Goal: Navigation & Orientation: Find specific page/section

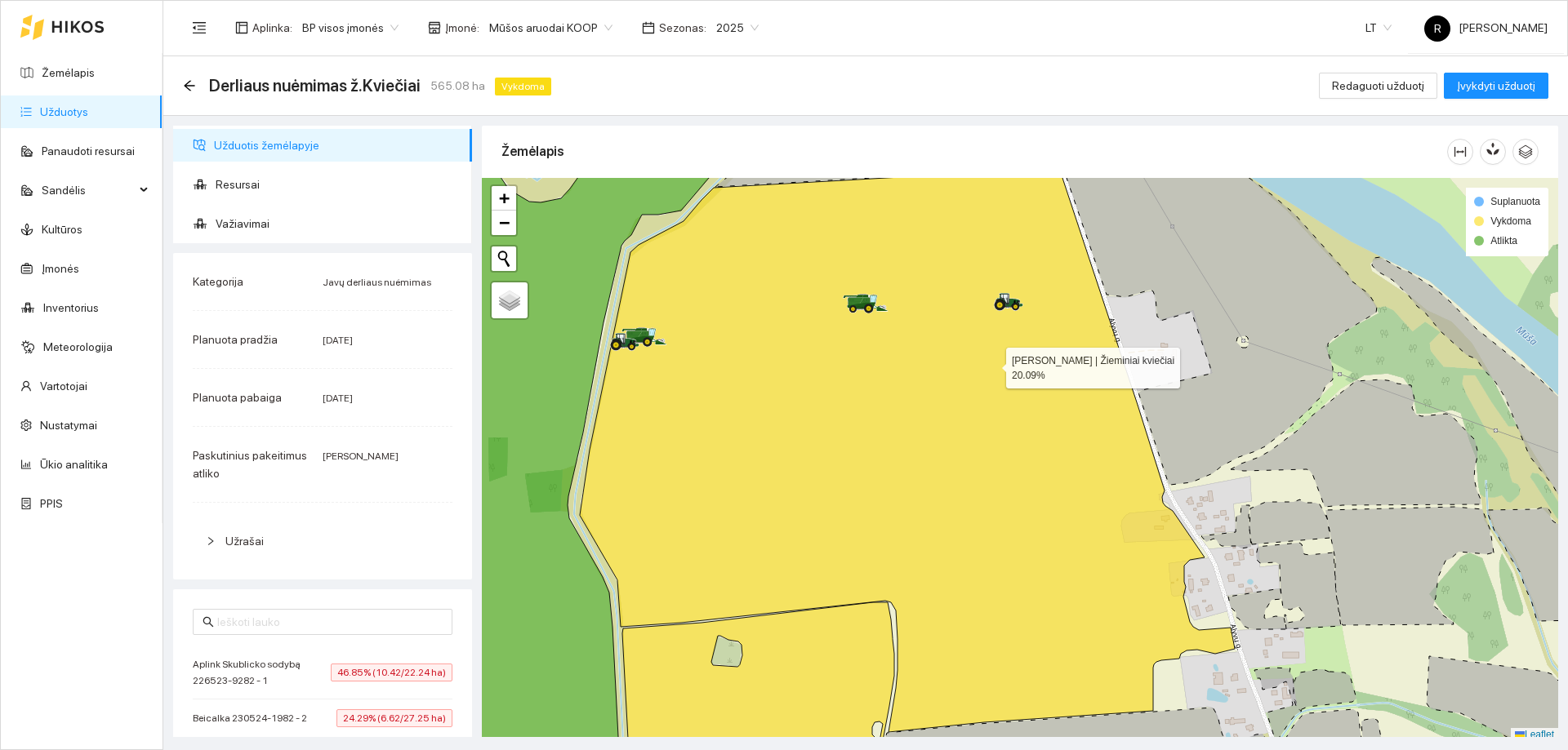
scroll to position [5, 0]
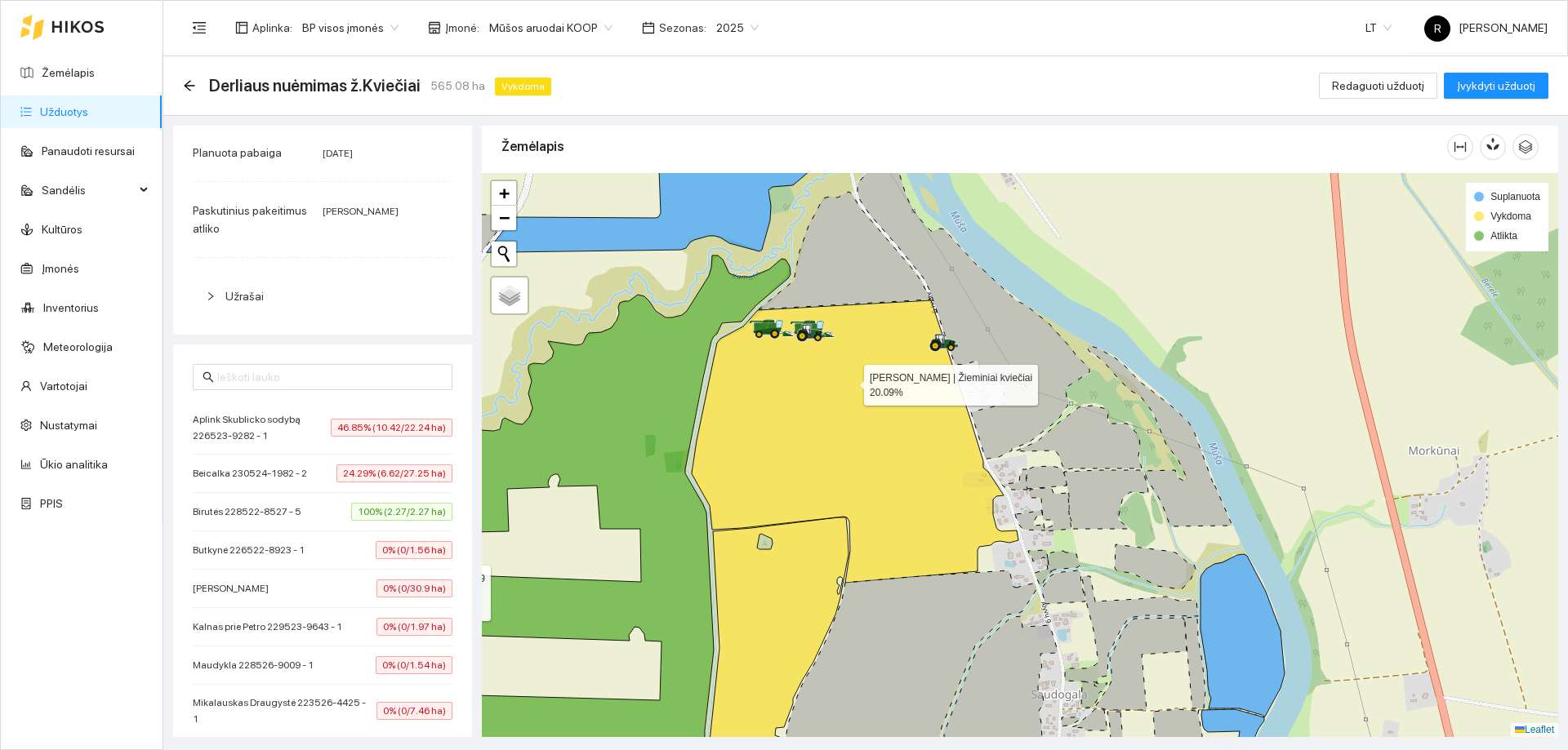
click at [849, 381] on icon at bounding box center [855, 442] width 327 height 283
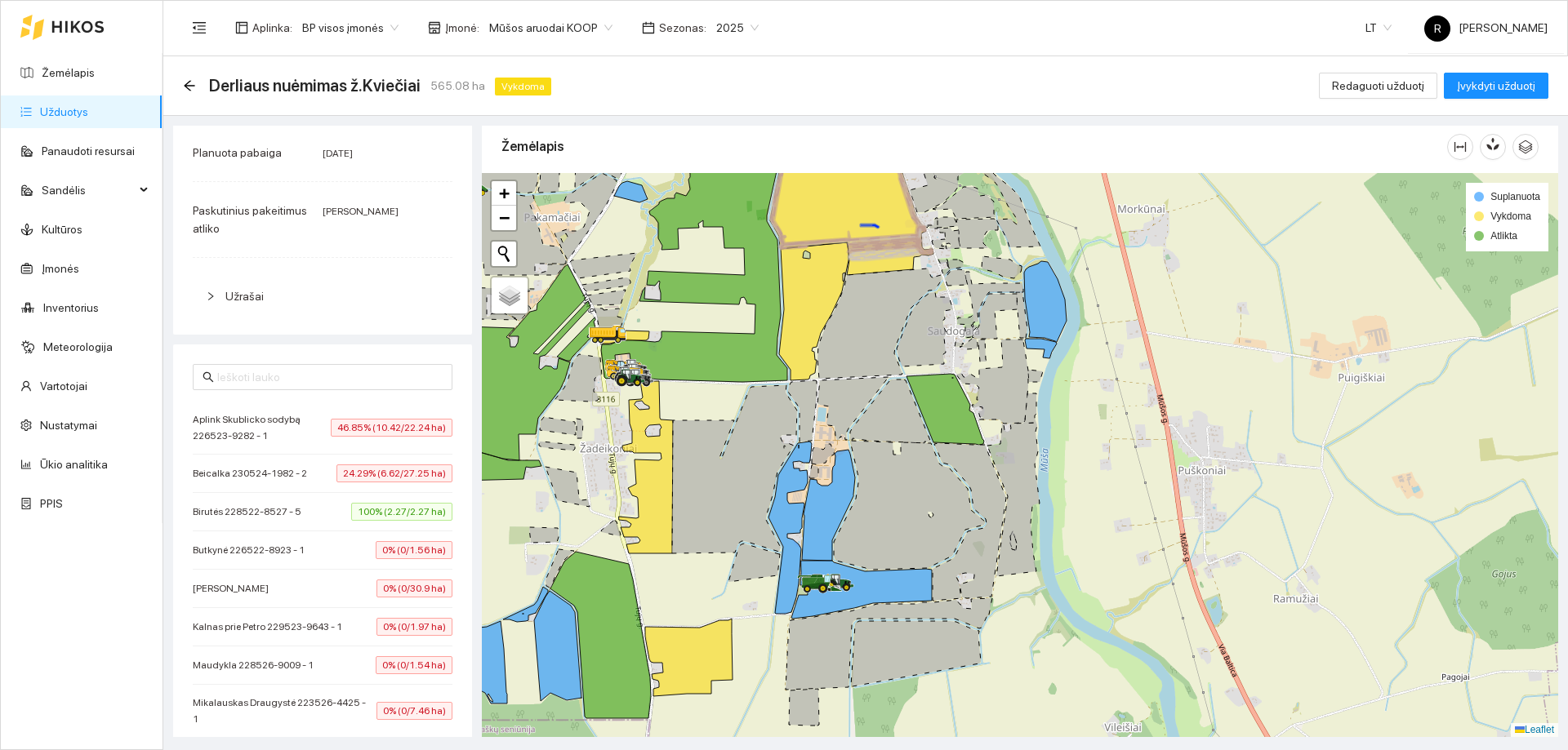
drag, startPoint x: 911, startPoint y: 586, endPoint x: 909, endPoint y: 499, distance: 87.0
click at [909, 499] on icon at bounding box center [909, 505] width 151 height 129
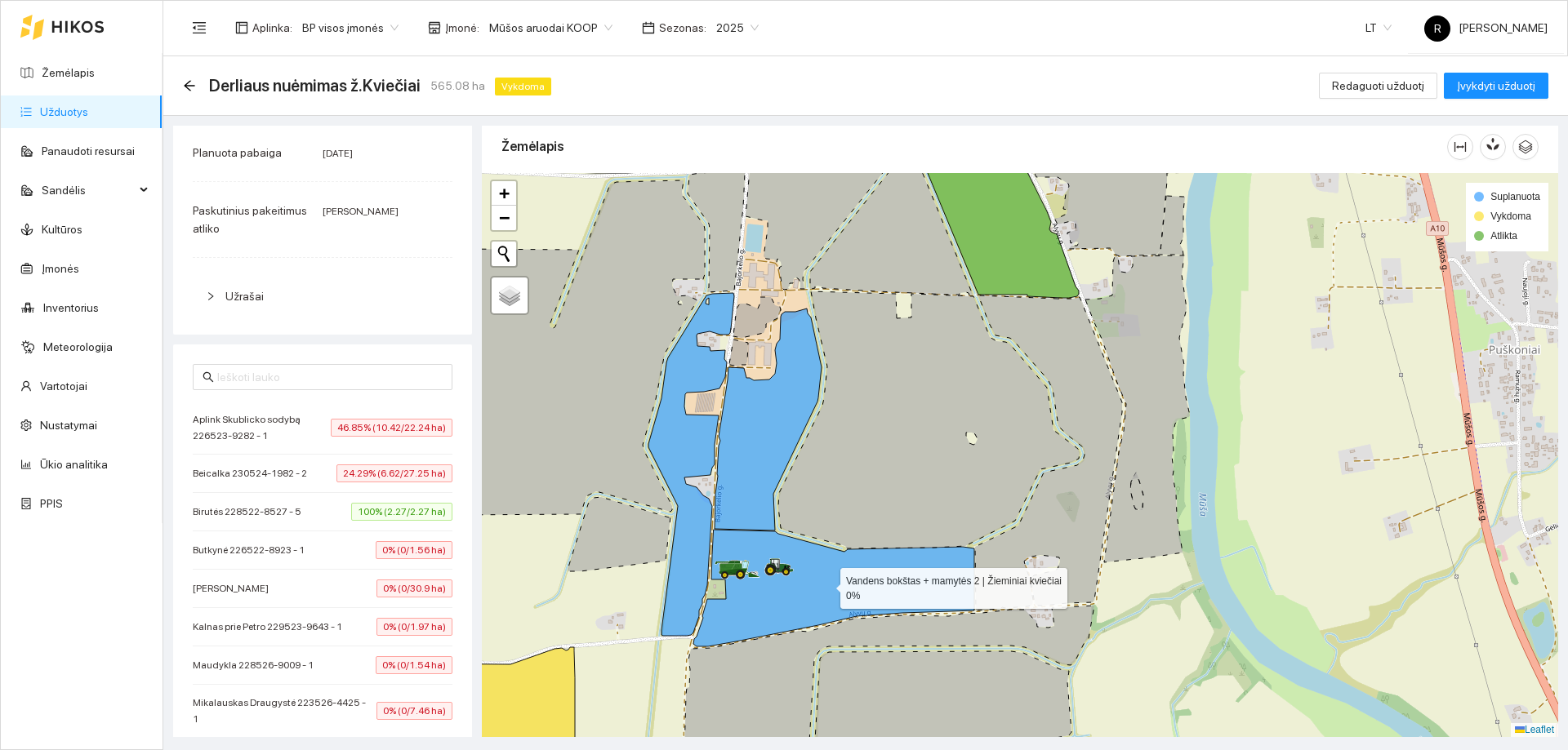
click at [885, 580] on icon at bounding box center [834, 588] width 281 height 117
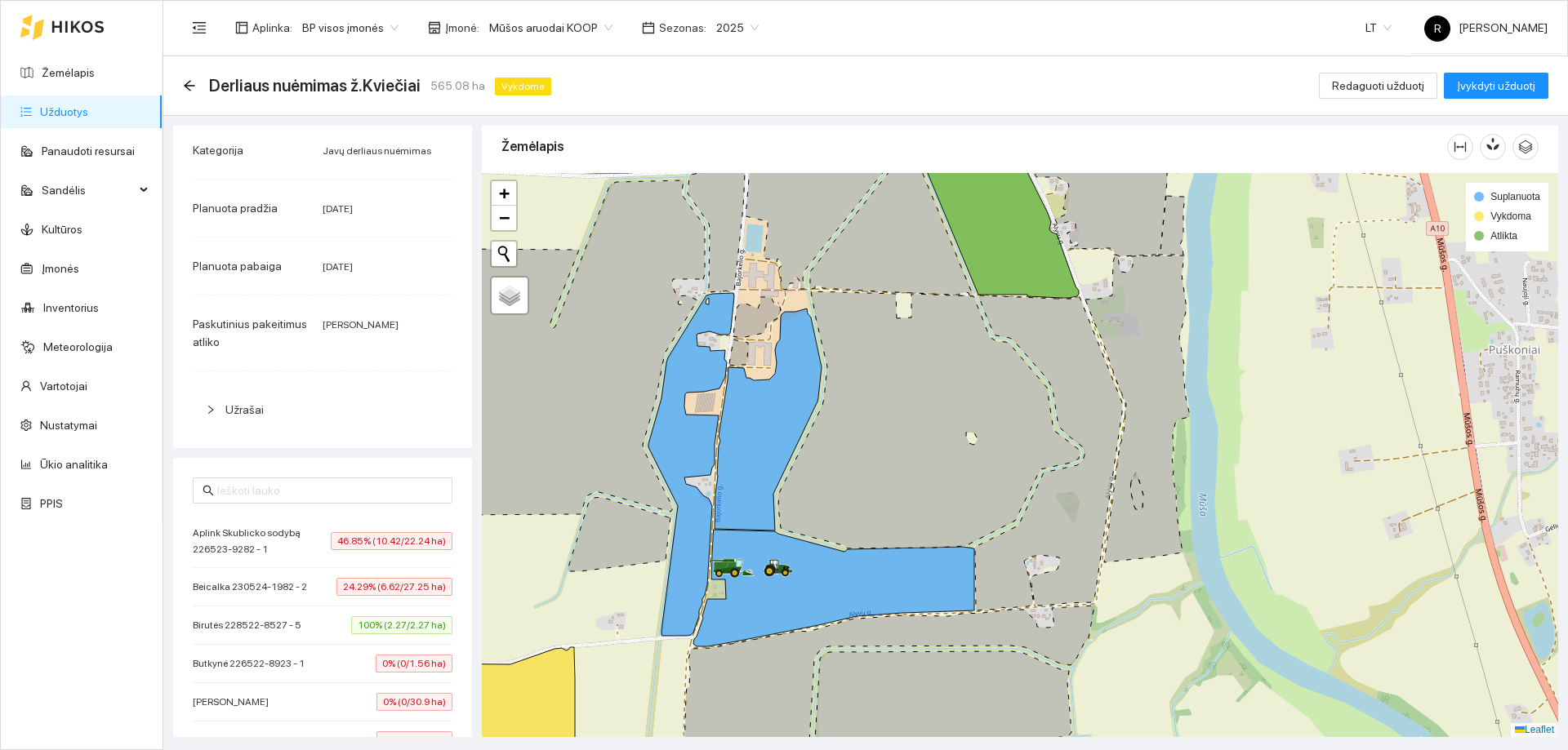
scroll to position [82, 0]
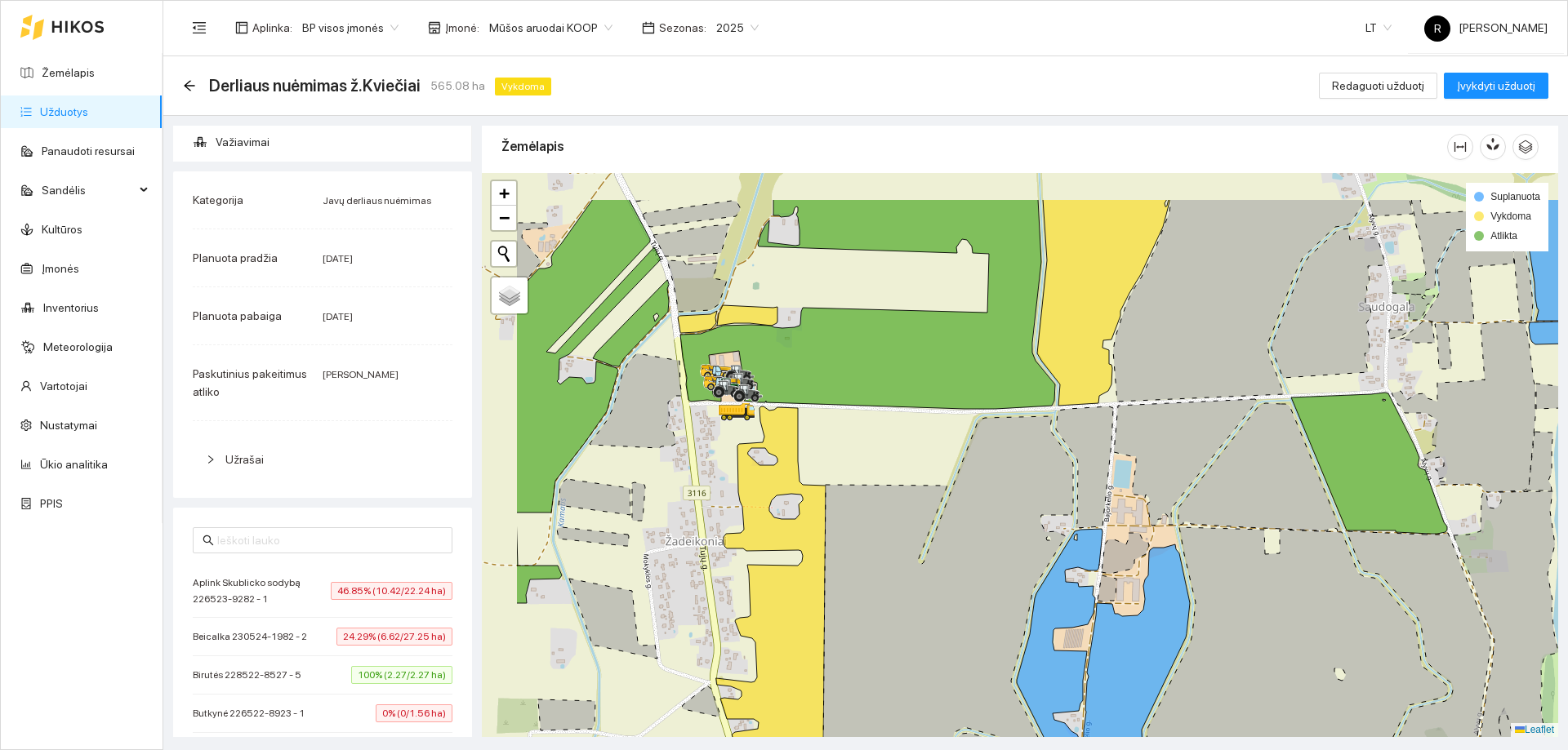
drag, startPoint x: 701, startPoint y: 386, endPoint x: 805, endPoint y: 448, distance: 121.1
click at [805, 448] on div at bounding box center [1019, 455] width 1077 height 564
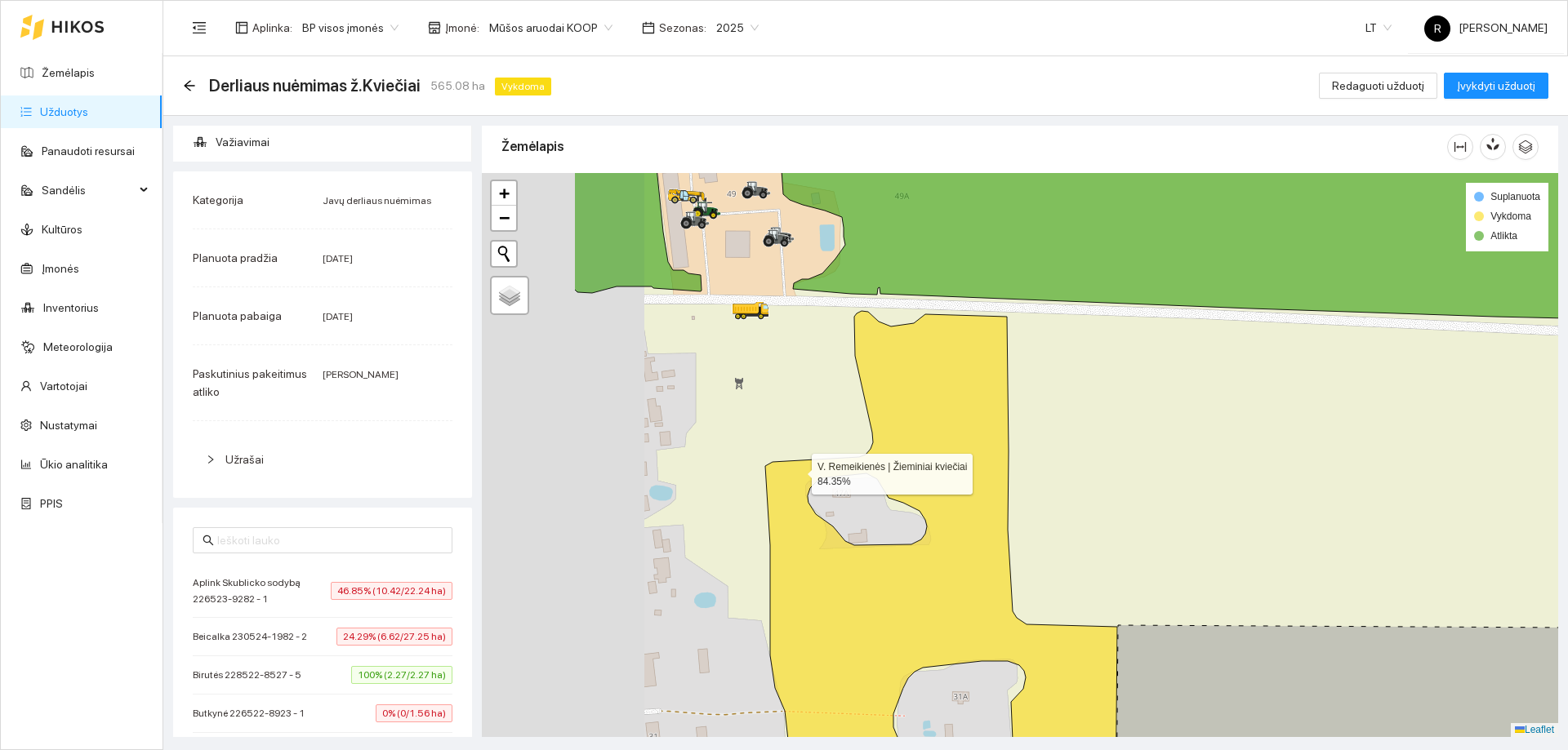
drag, startPoint x: 753, startPoint y: 466, endPoint x: 841, endPoint y: 477, distance: 88.7
click at [841, 477] on icon at bounding box center [941, 562] width 352 height 503
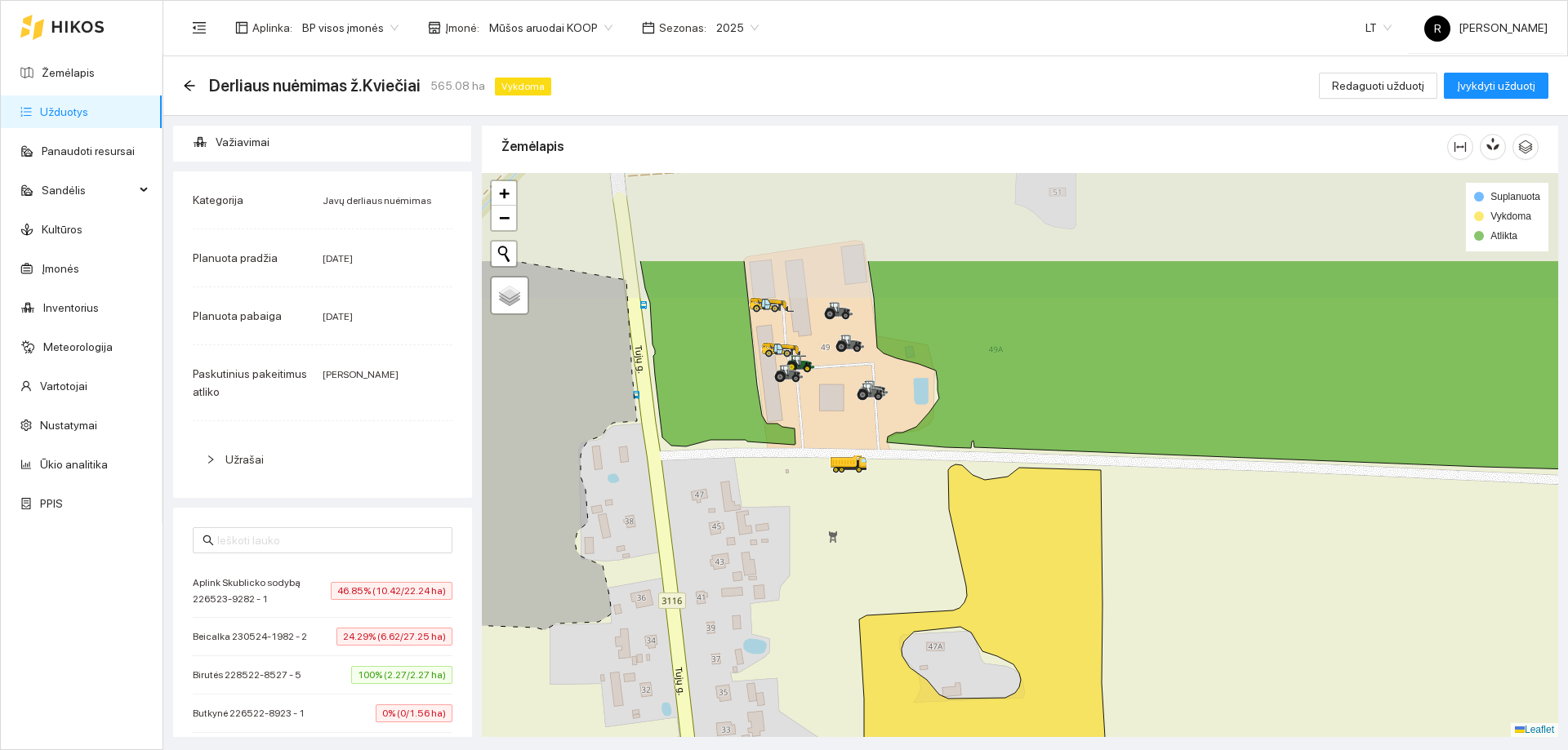
drag, startPoint x: 780, startPoint y: 407, endPoint x: 811, endPoint y: 517, distance: 114.3
click at [809, 551] on div at bounding box center [1019, 455] width 1077 height 564
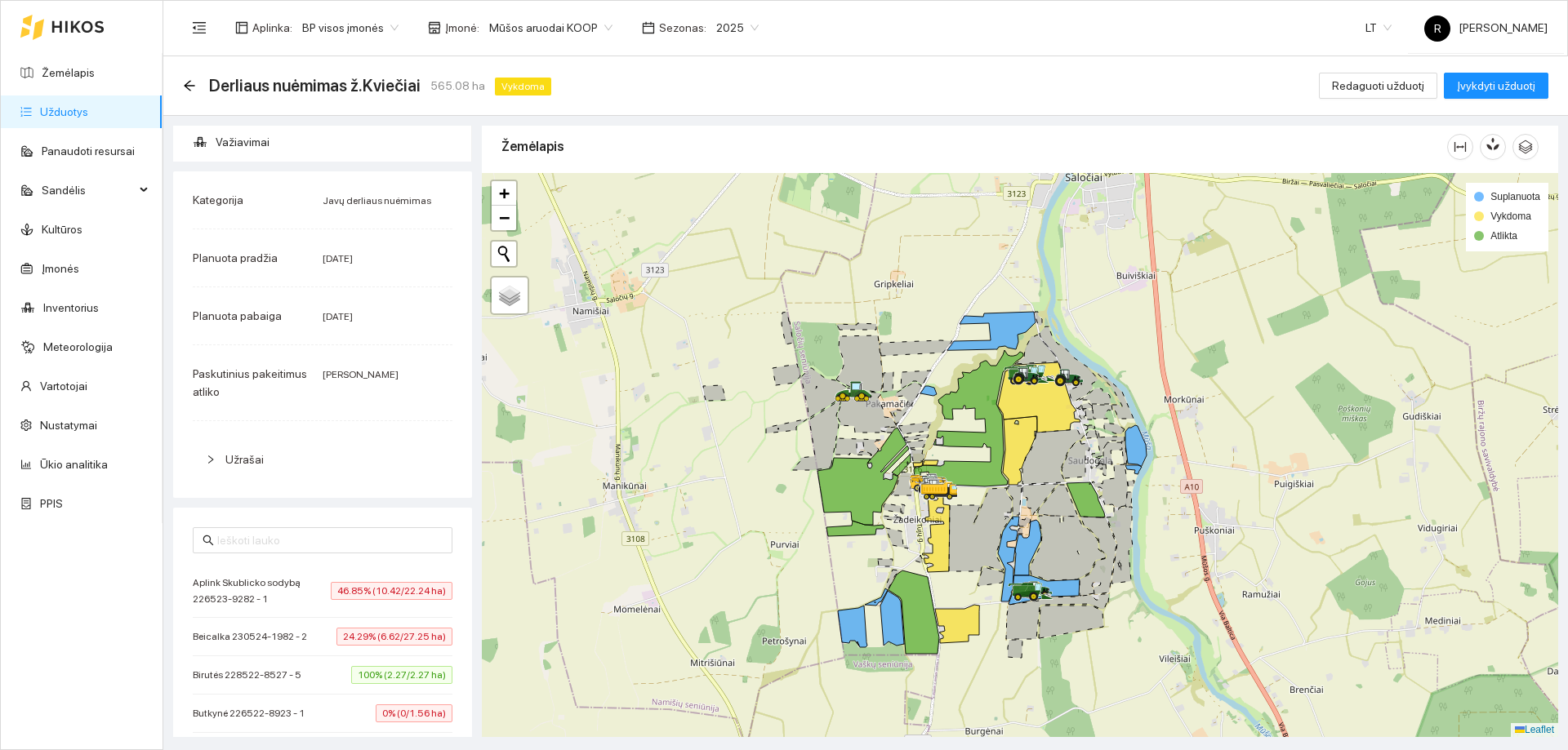
drag, startPoint x: 1182, startPoint y: 596, endPoint x: 1177, endPoint y: 542, distance: 54.2
click at [1177, 551] on div at bounding box center [1019, 455] width 1077 height 564
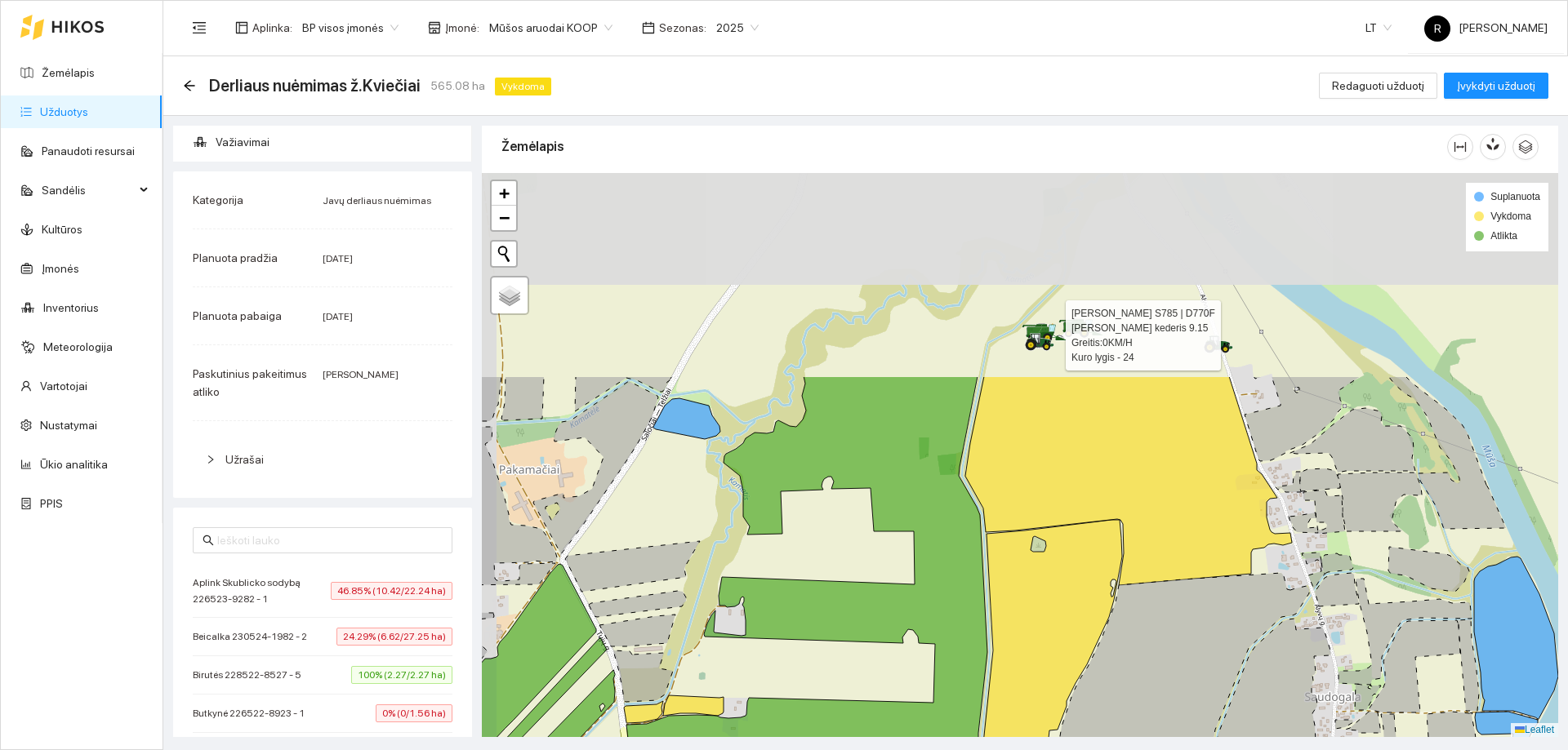
drag, startPoint x: 1037, startPoint y: 343, endPoint x: 1106, endPoint y: 569, distance: 236.3
click at [1105, 604] on icon at bounding box center [1053, 658] width 139 height 276
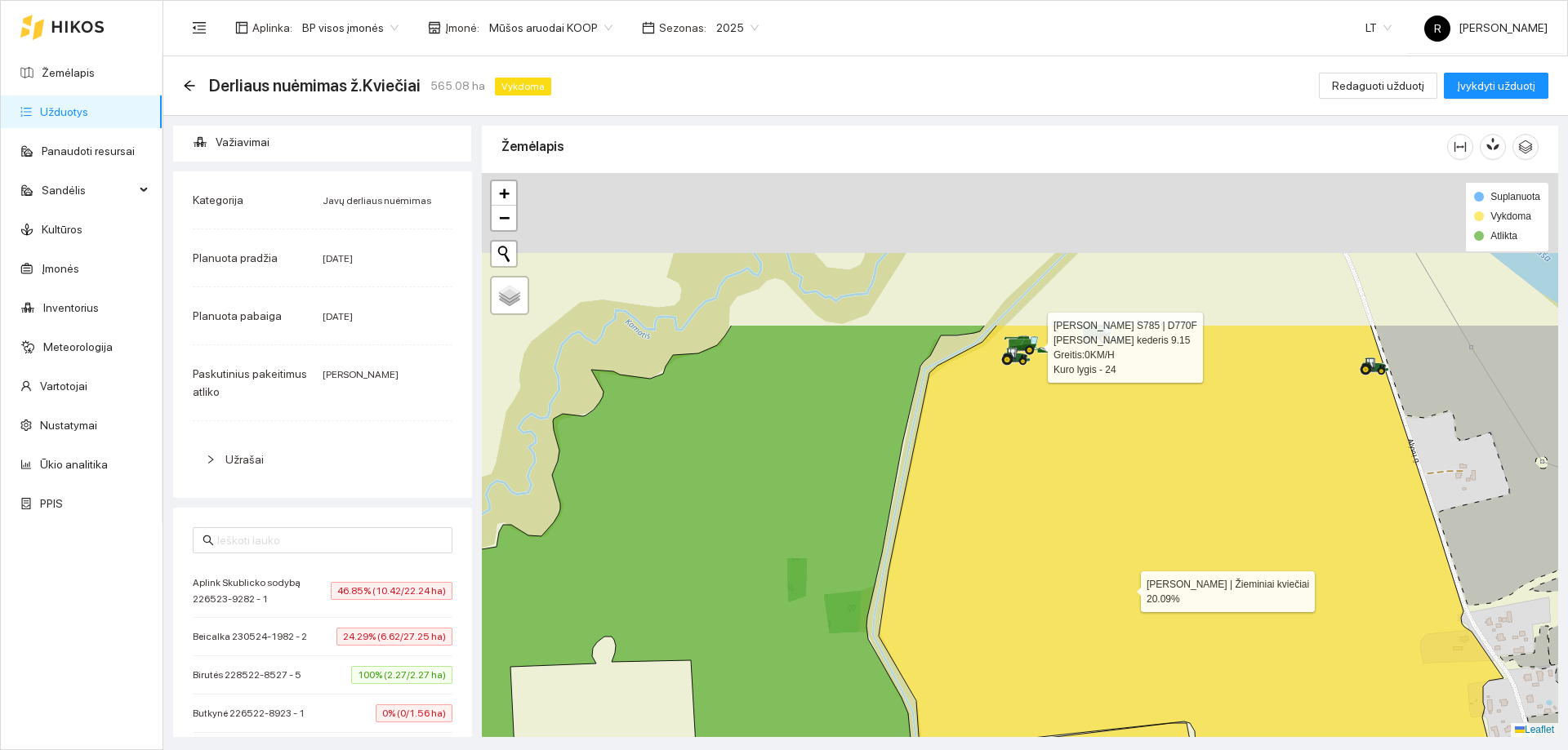
drag, startPoint x: 1082, startPoint y: 375, endPoint x: 1130, endPoint y: 600, distance: 230.1
click at [1130, 600] on icon at bounding box center [1206, 589] width 655 height 528
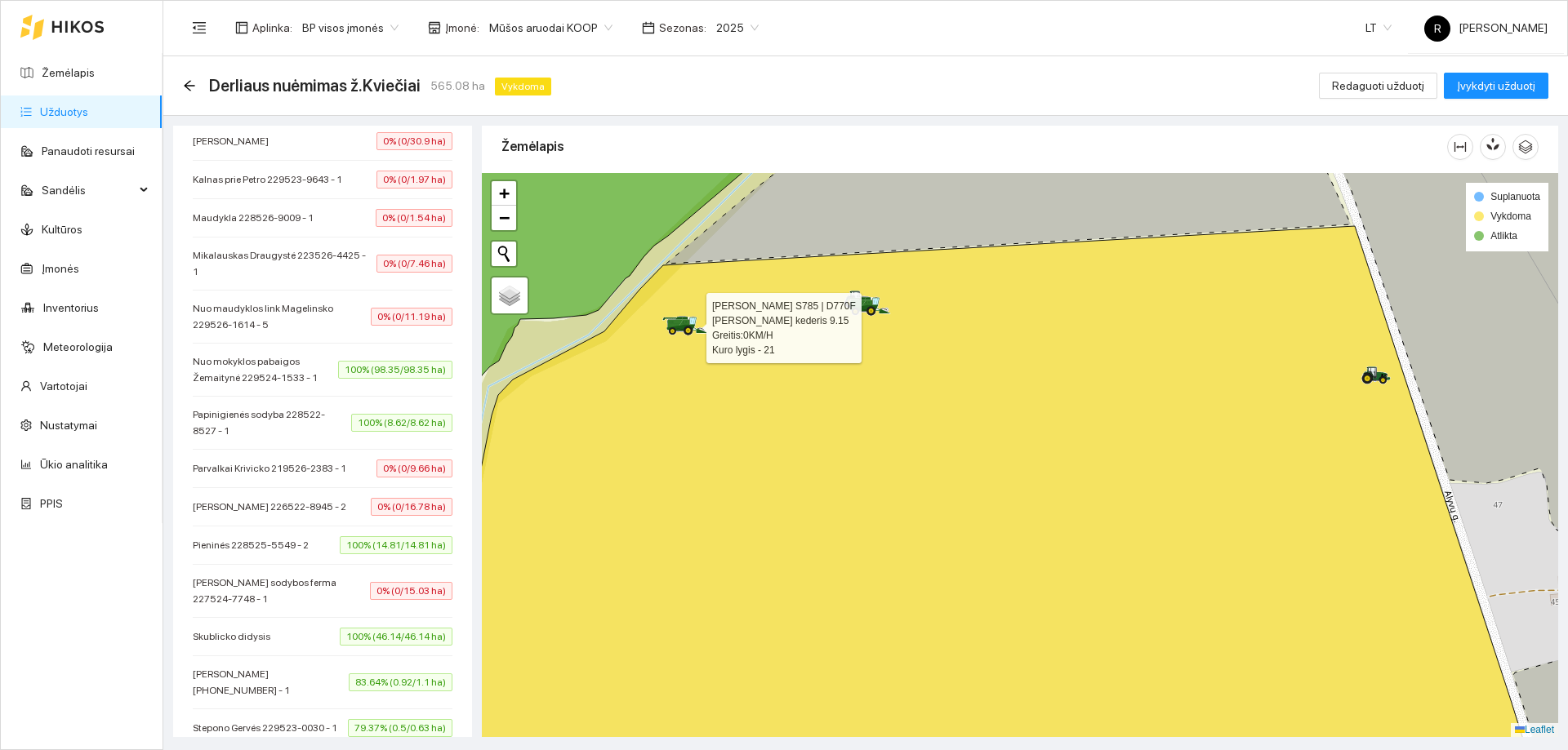
scroll to position [529, 0]
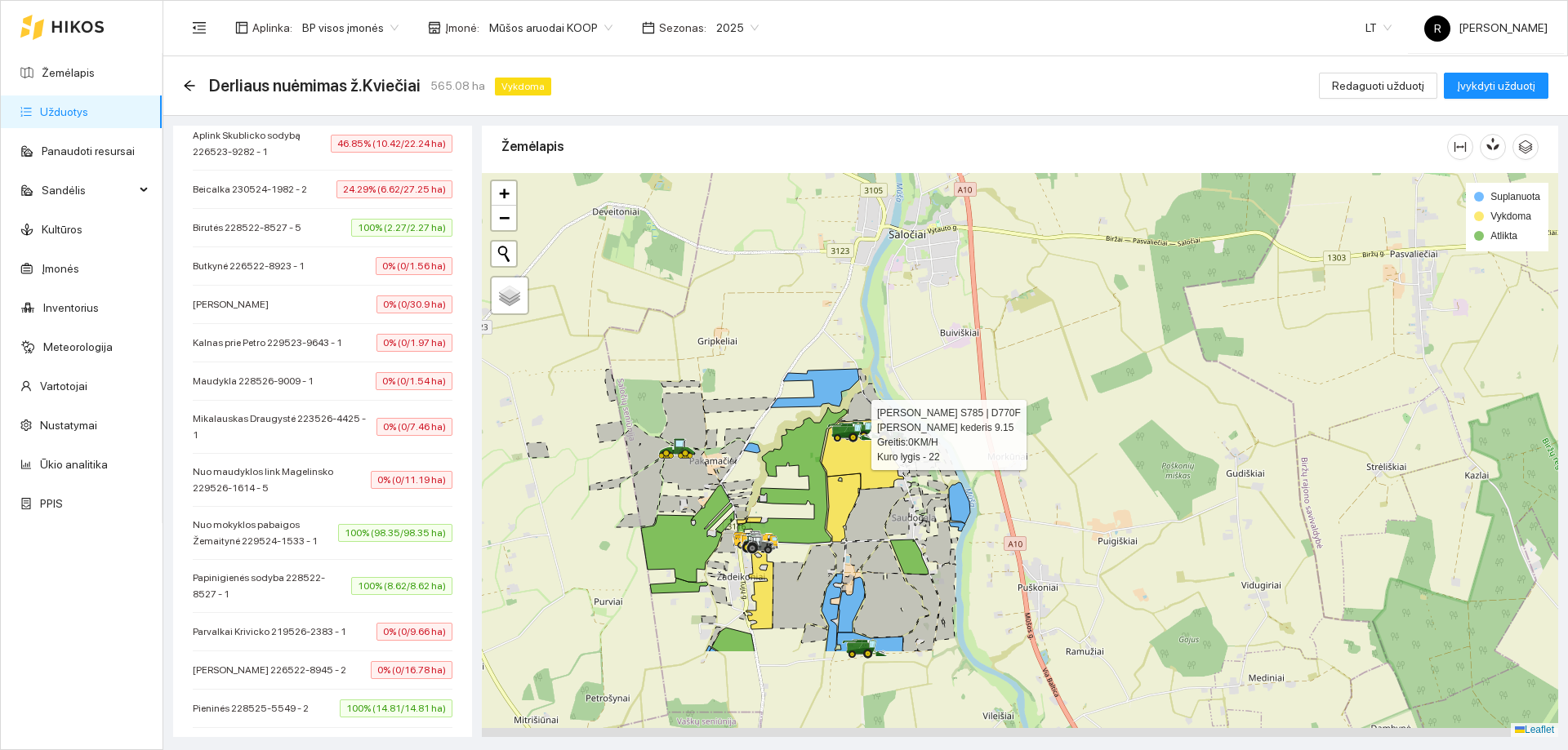
drag, startPoint x: 773, startPoint y: 645, endPoint x: 813, endPoint y: 494, distance: 156.2
click at [801, 508] on div at bounding box center [1019, 455] width 1077 height 564
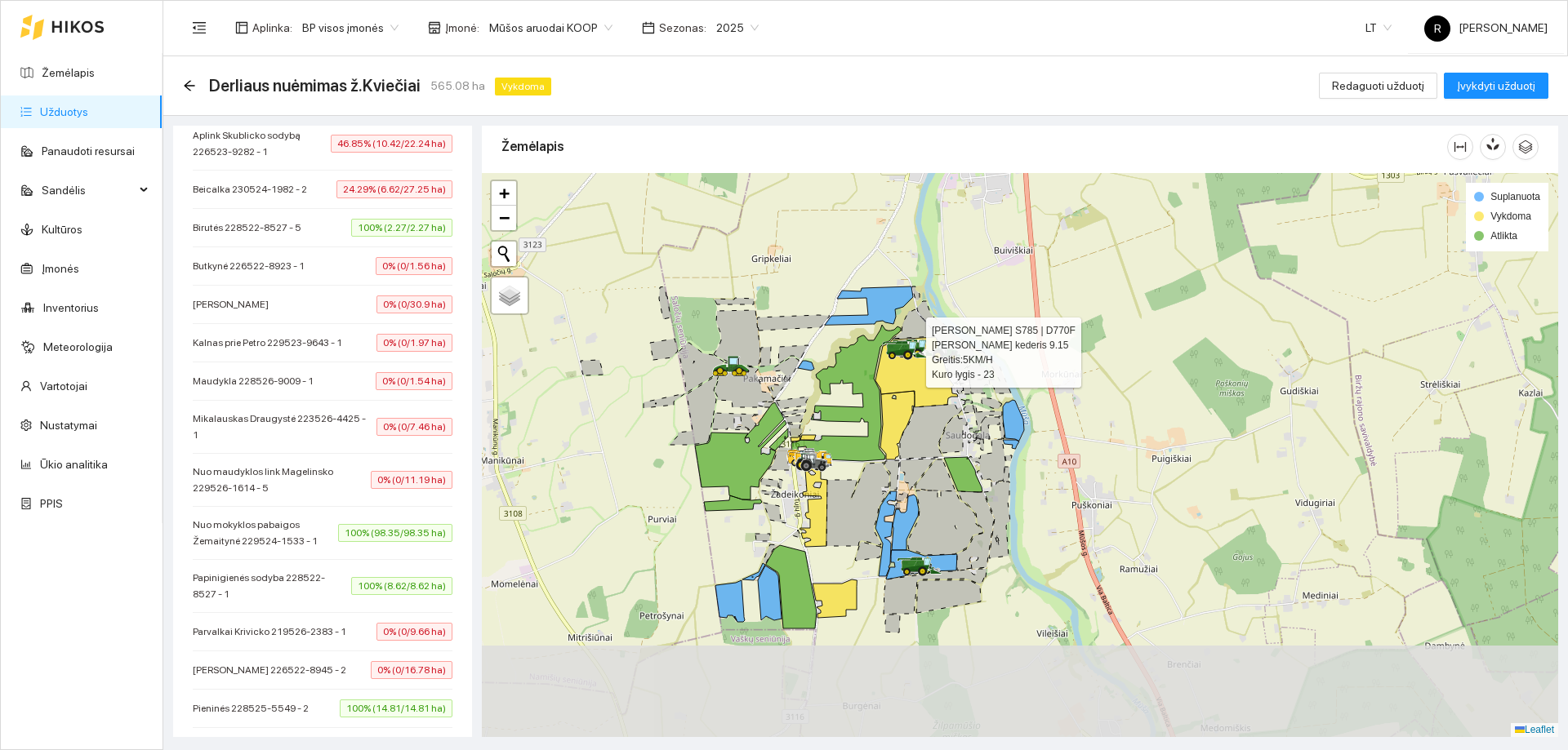
drag, startPoint x: 940, startPoint y: 597, endPoint x: 922, endPoint y: 465, distance: 133.2
click at [922, 490] on icon at bounding box center [946, 523] width 76 height 64
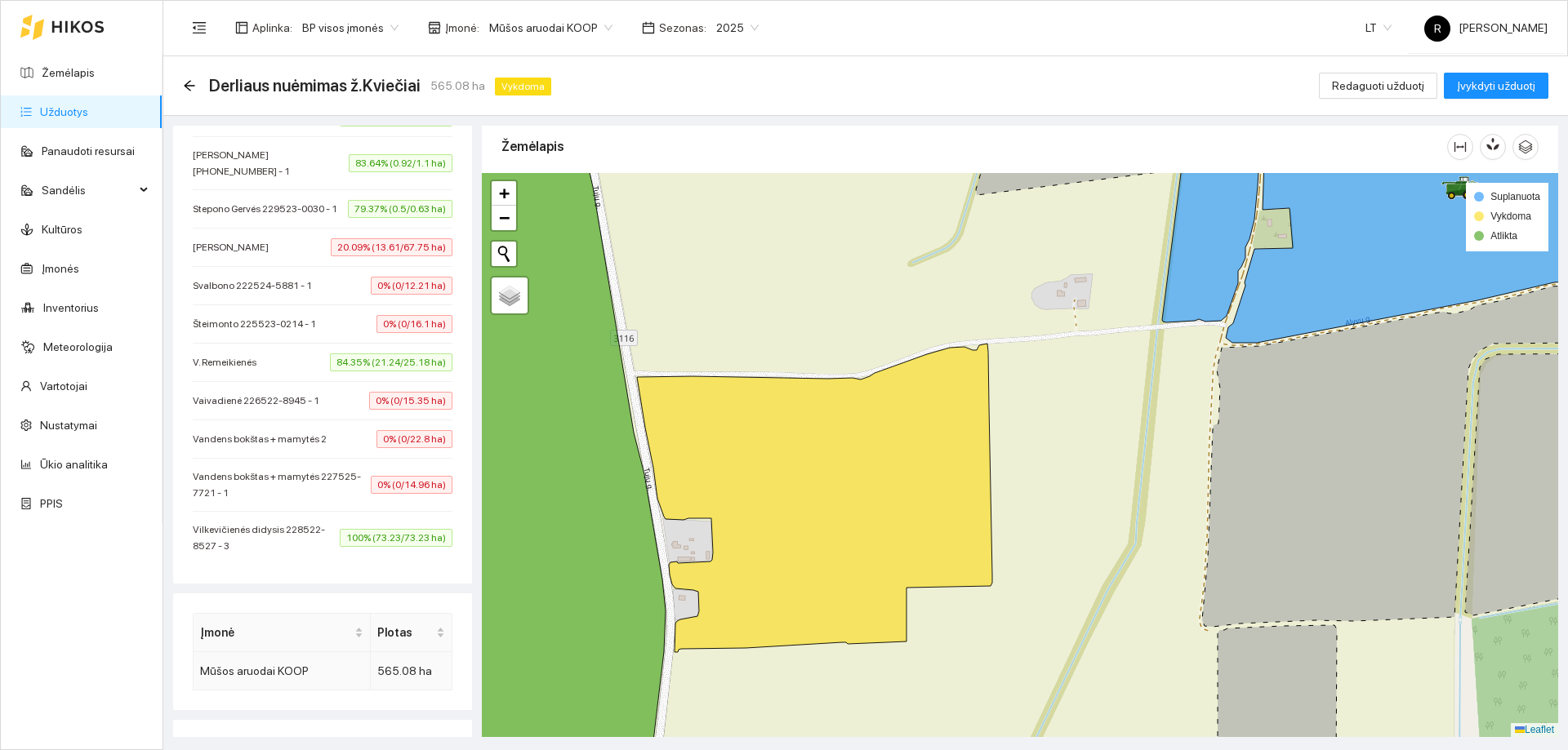
scroll to position [1182, 0]
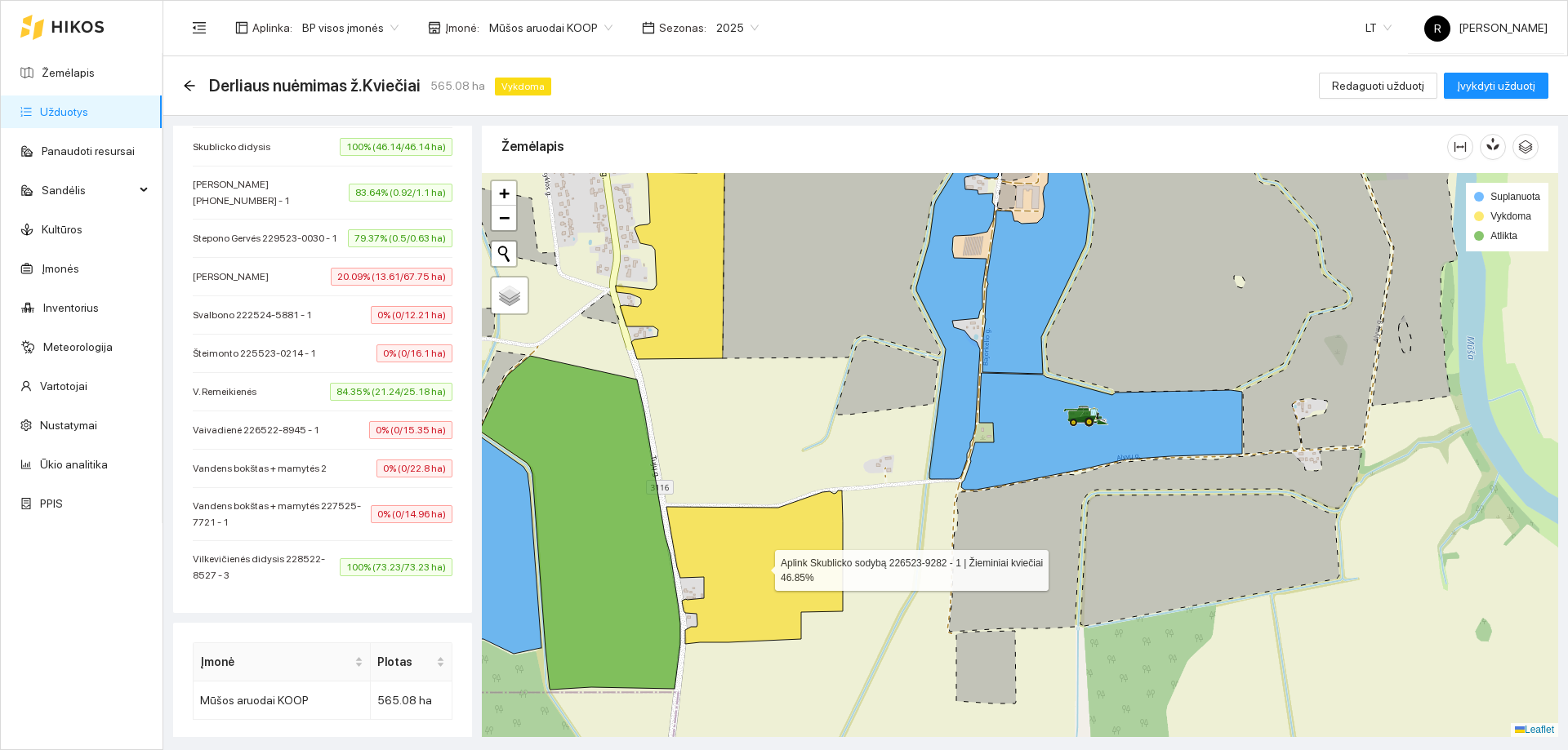
click at [746, 547] on icon at bounding box center [755, 567] width 176 height 154
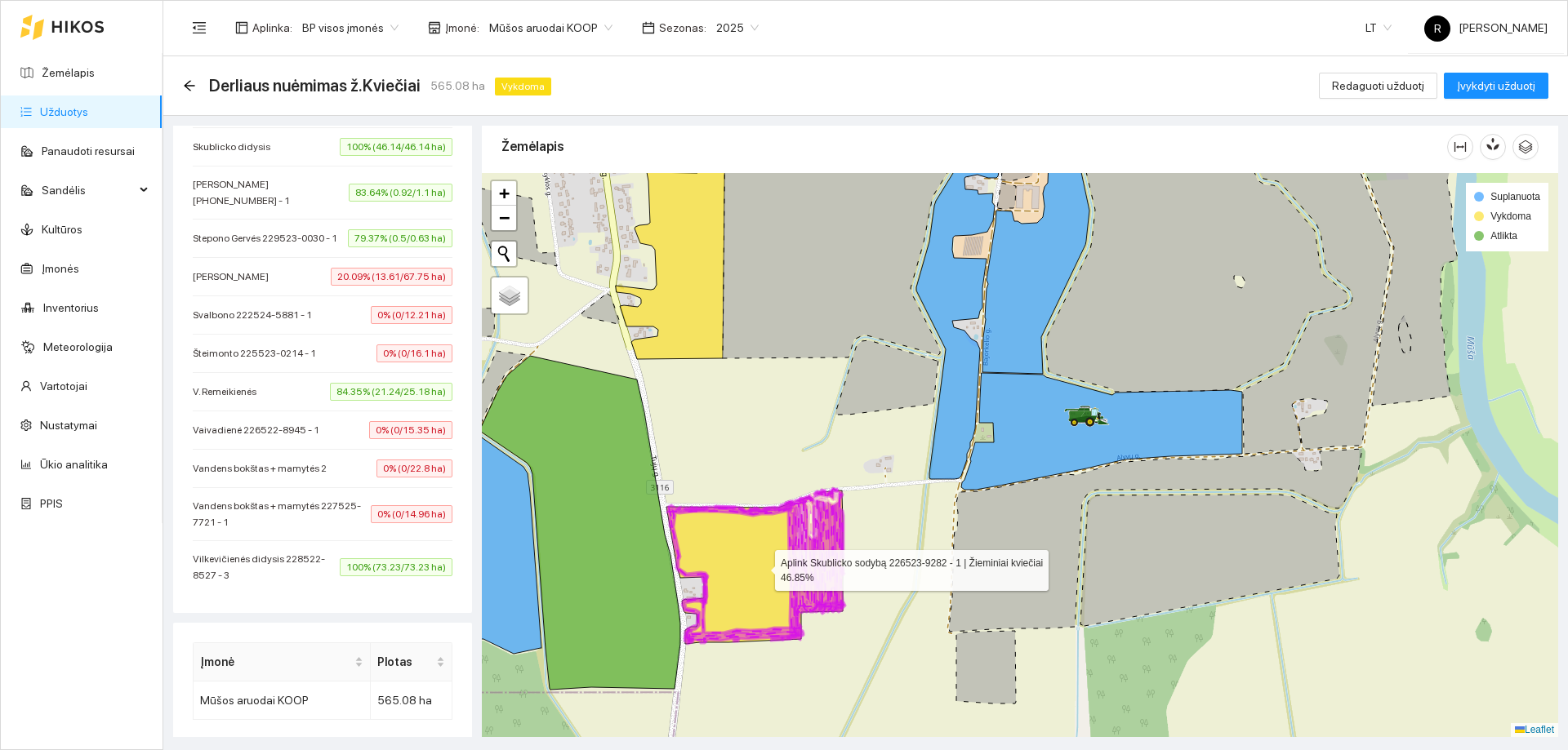
click at [746, 547] on icon at bounding box center [755, 567] width 176 height 154
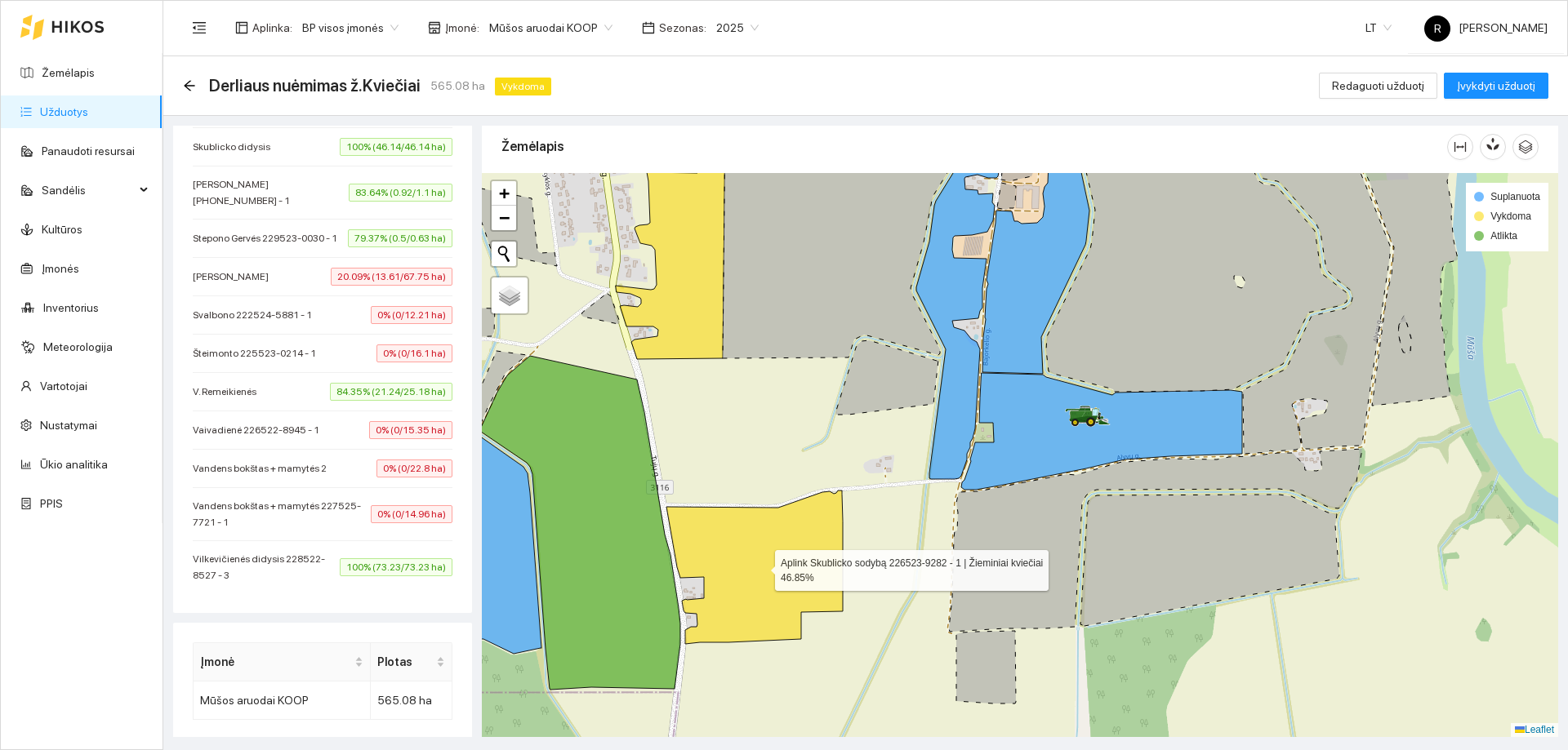
click at [746, 547] on icon at bounding box center [755, 567] width 176 height 154
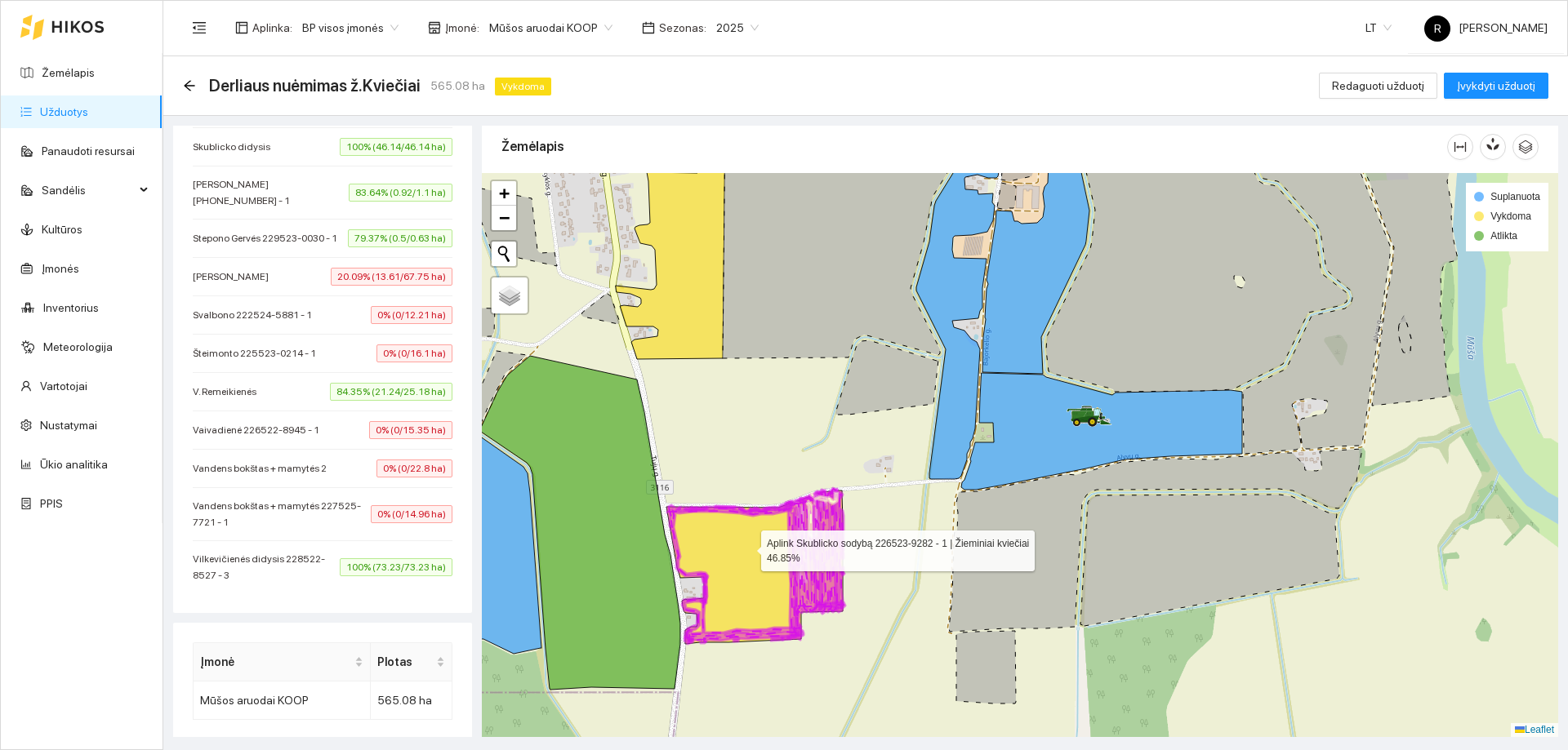
click at [746, 547] on icon at bounding box center [755, 567] width 176 height 154
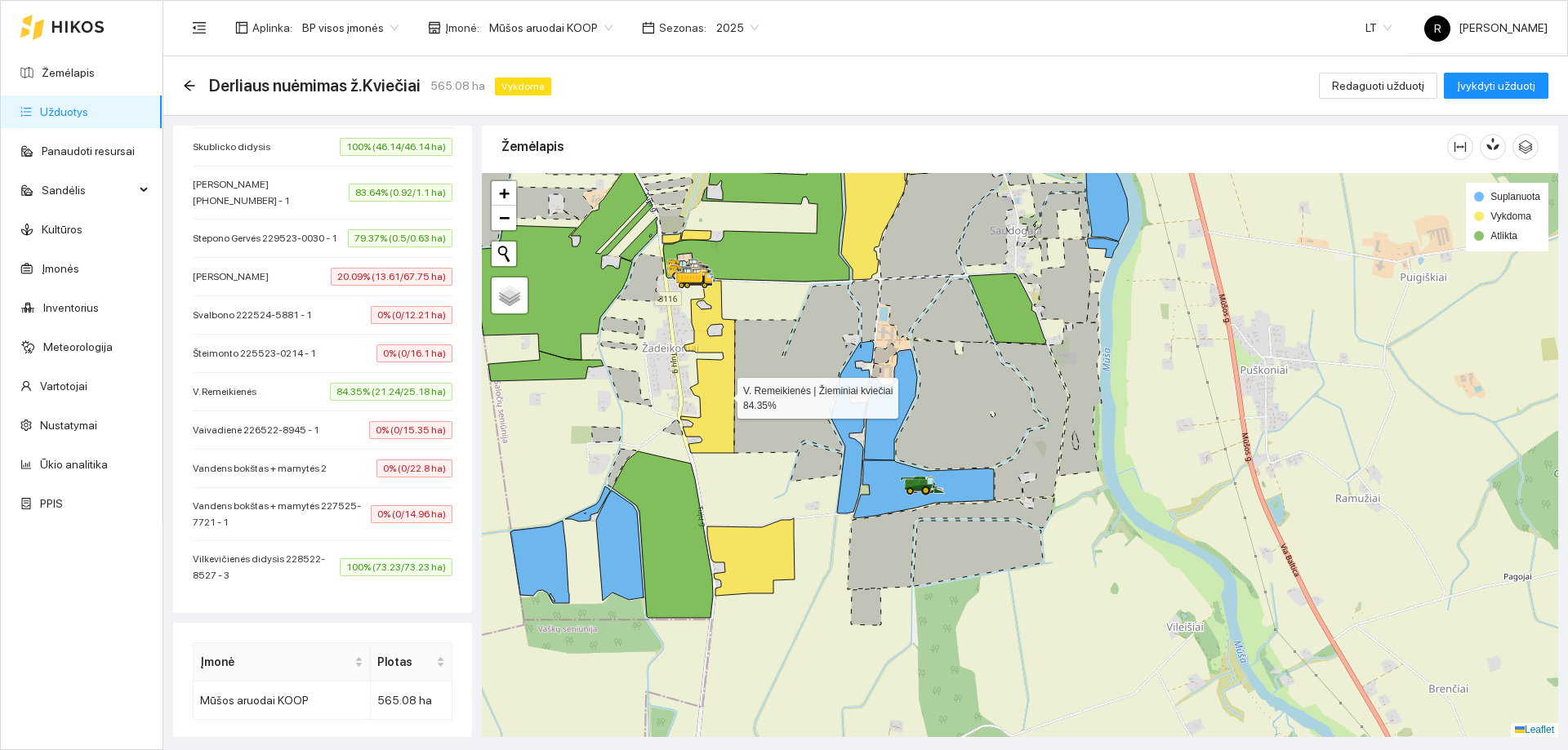
click at [723, 394] on icon at bounding box center [707, 367] width 54 height 172
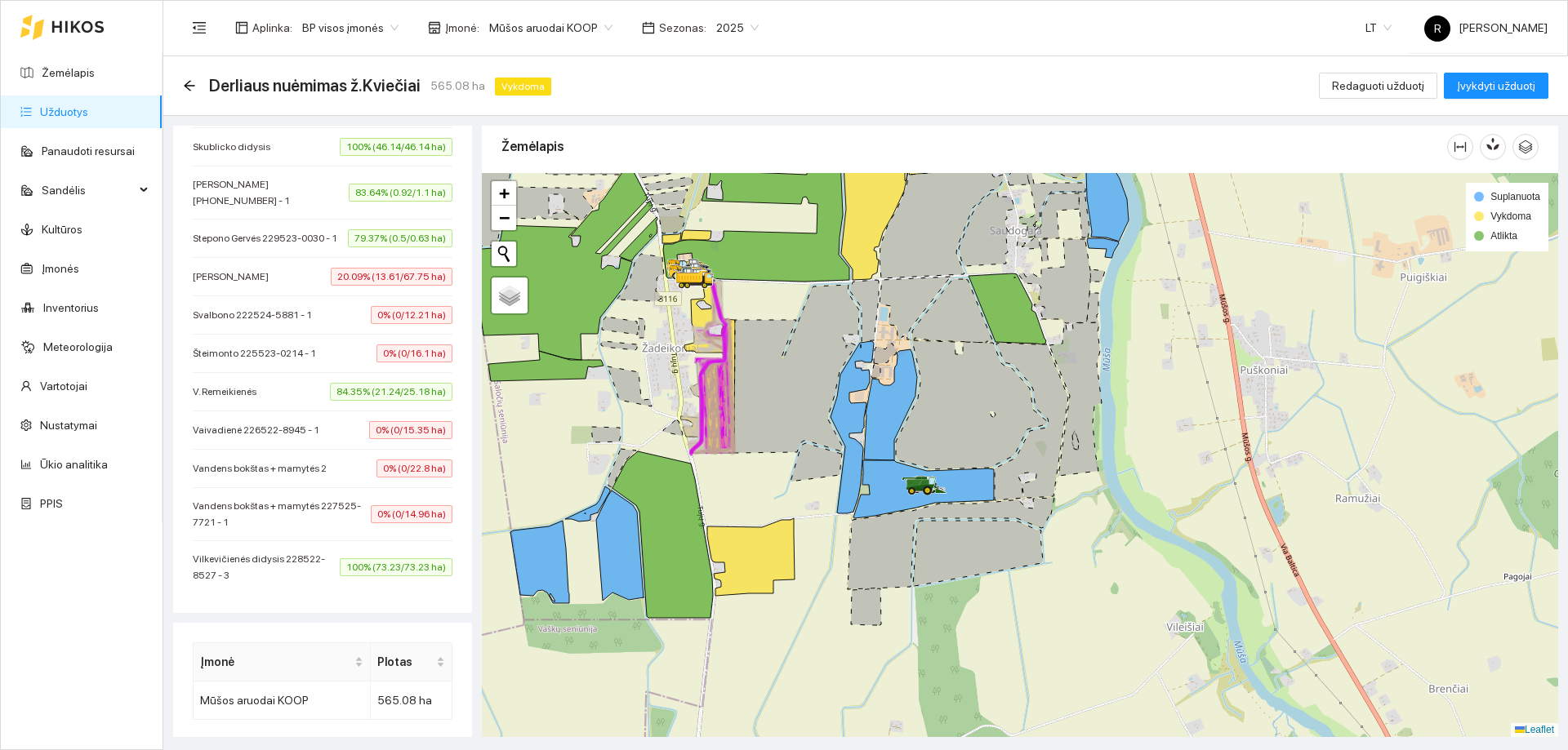
click at [761, 411] on icon at bounding box center [796, 369] width 125 height 168
click at [726, 418] on icon at bounding box center [712, 367] width 33 height 173
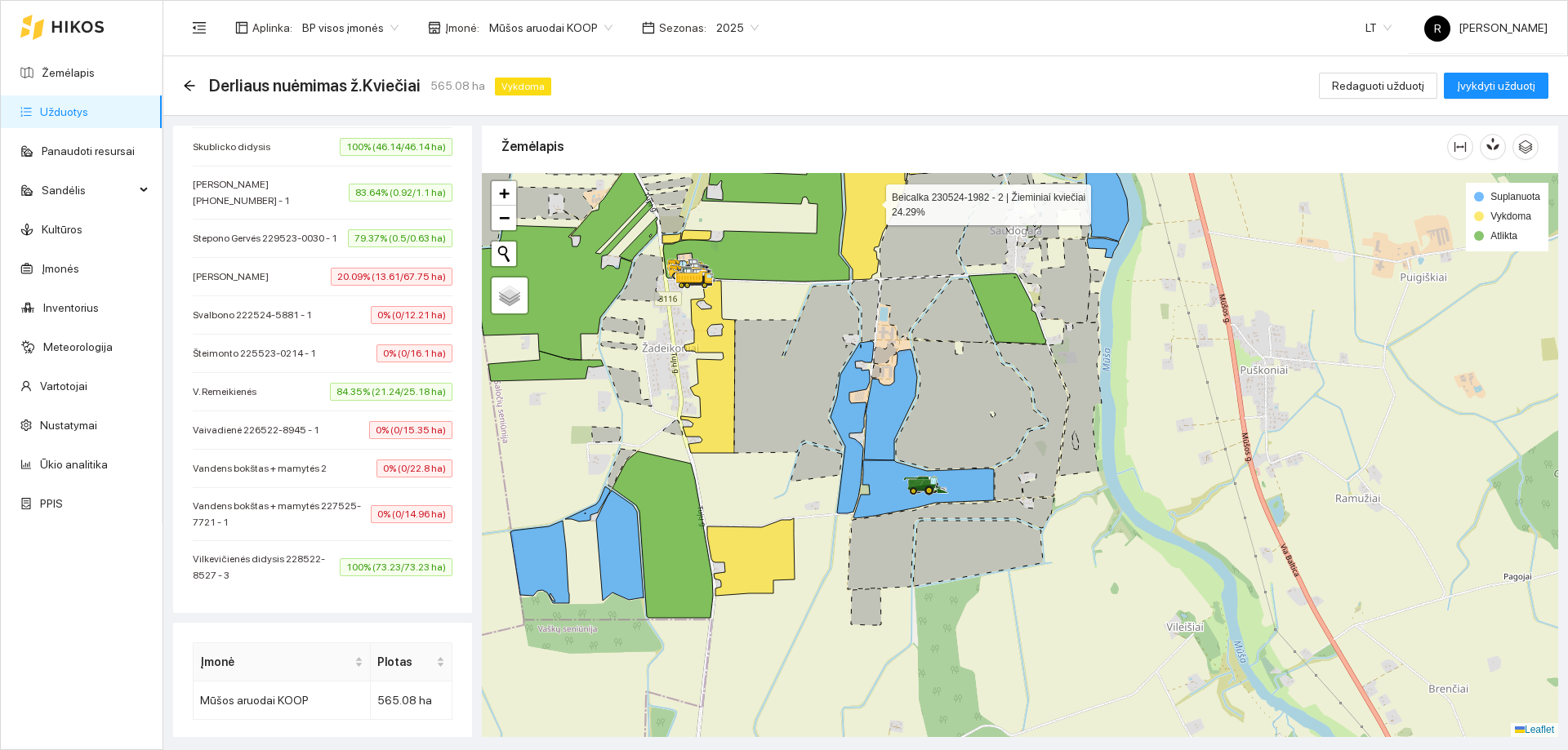
click at [849, 219] on icon at bounding box center [876, 211] width 70 height 138
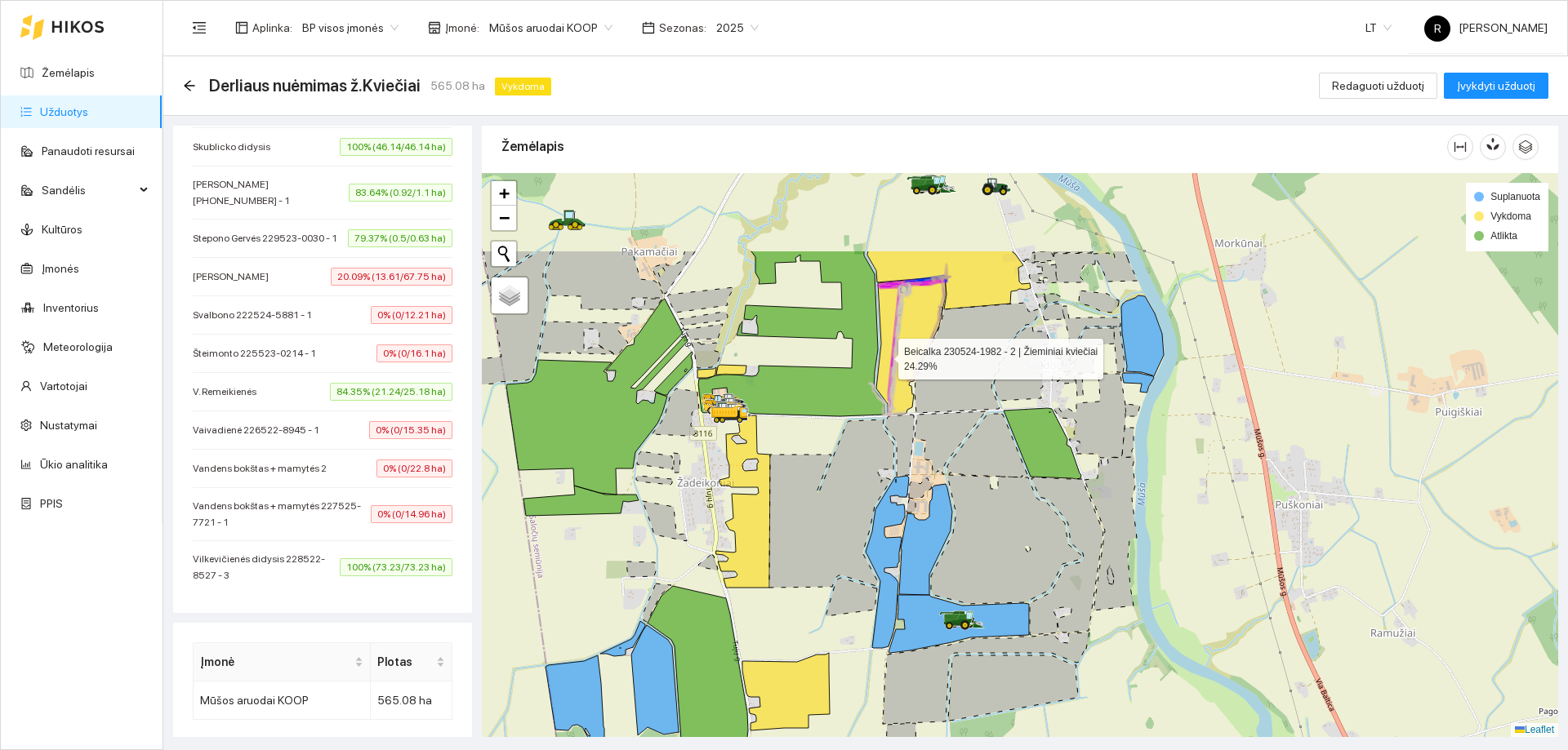
drag, startPoint x: 849, startPoint y: 219, endPoint x: 884, endPoint y: 353, distance: 138.5
click at [884, 353] on icon at bounding box center [911, 346] width 70 height 138
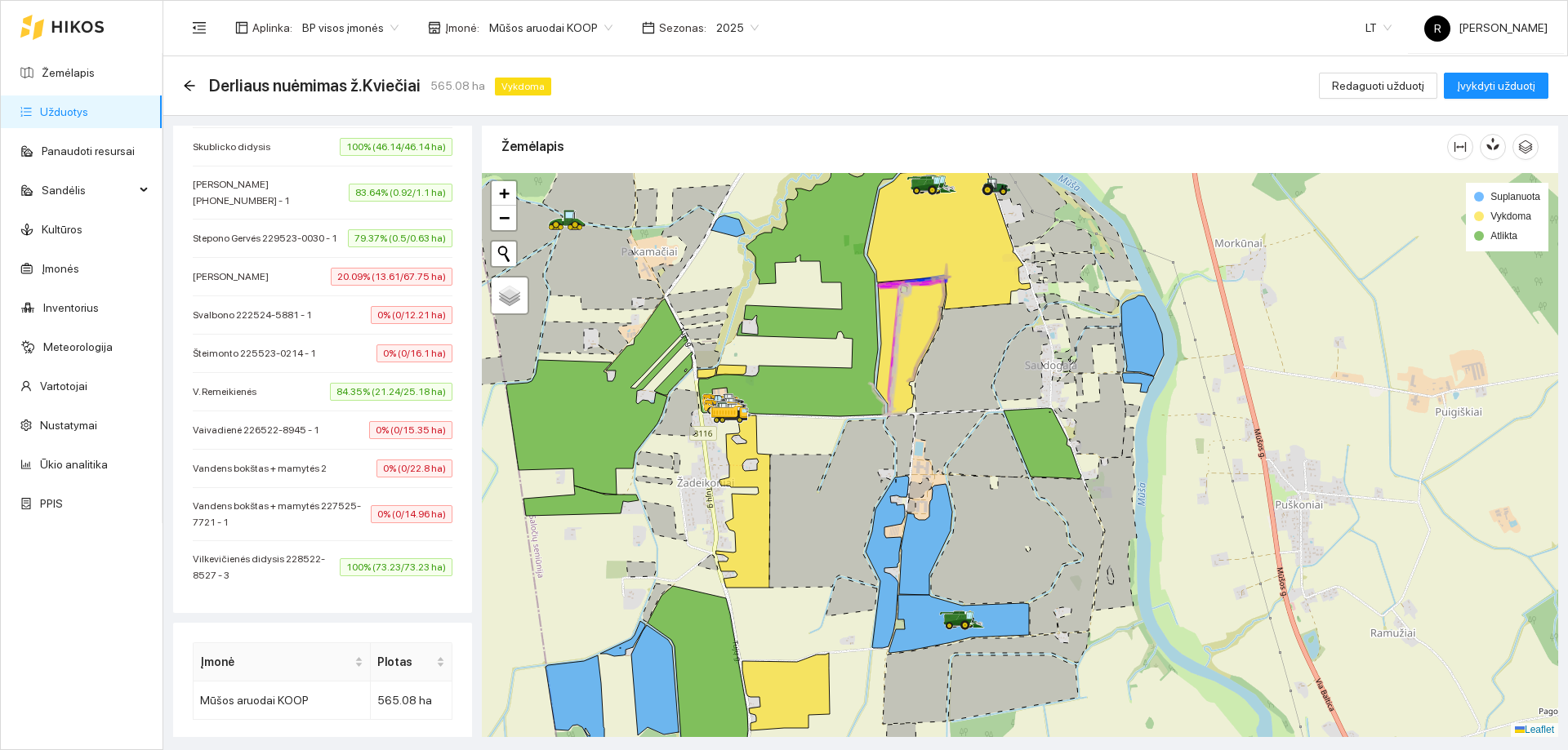
click at [942, 318] on icon at bounding box center [977, 357] width 124 height 110
click at [951, 252] on icon at bounding box center [948, 238] width 163 height 141
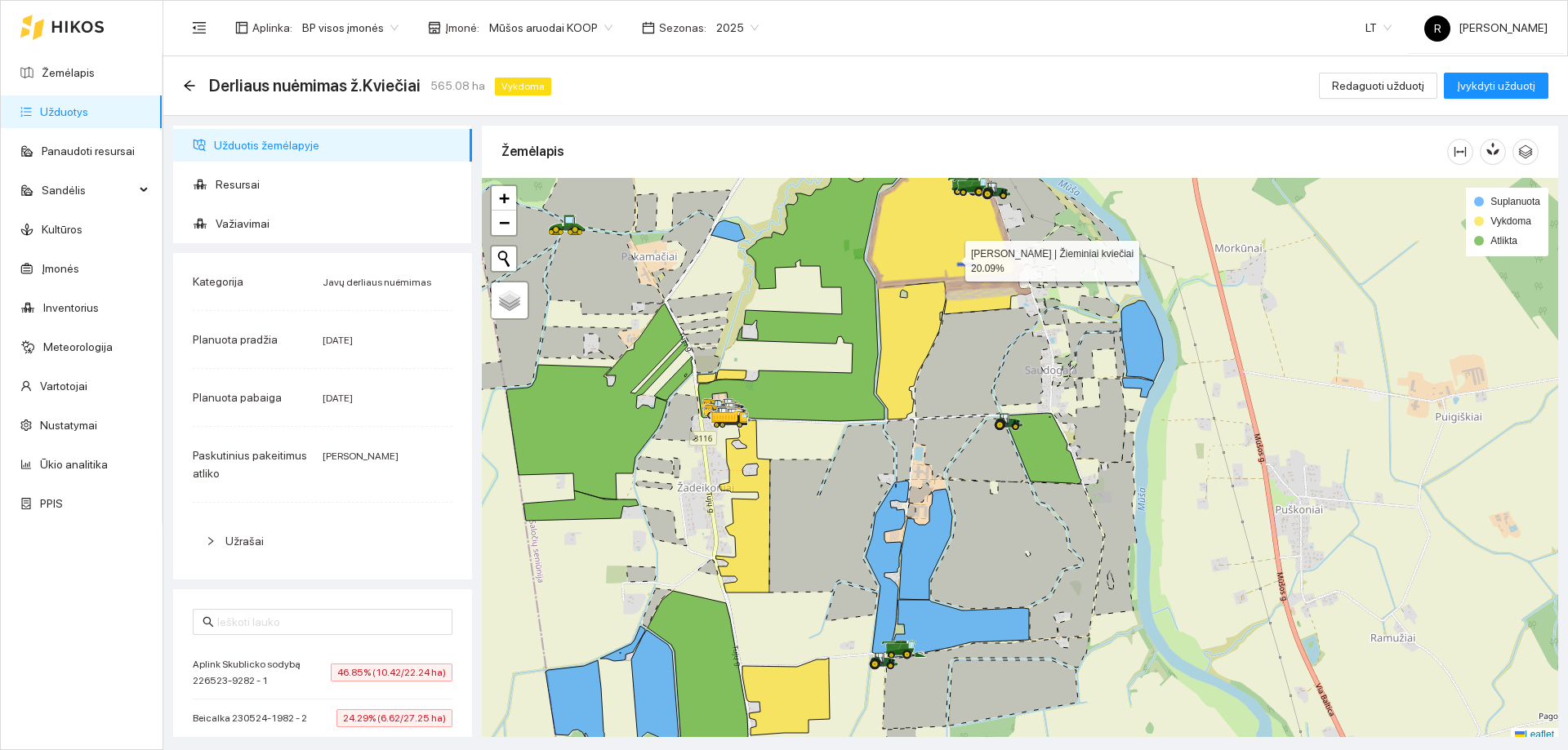
scroll to position [5, 0]
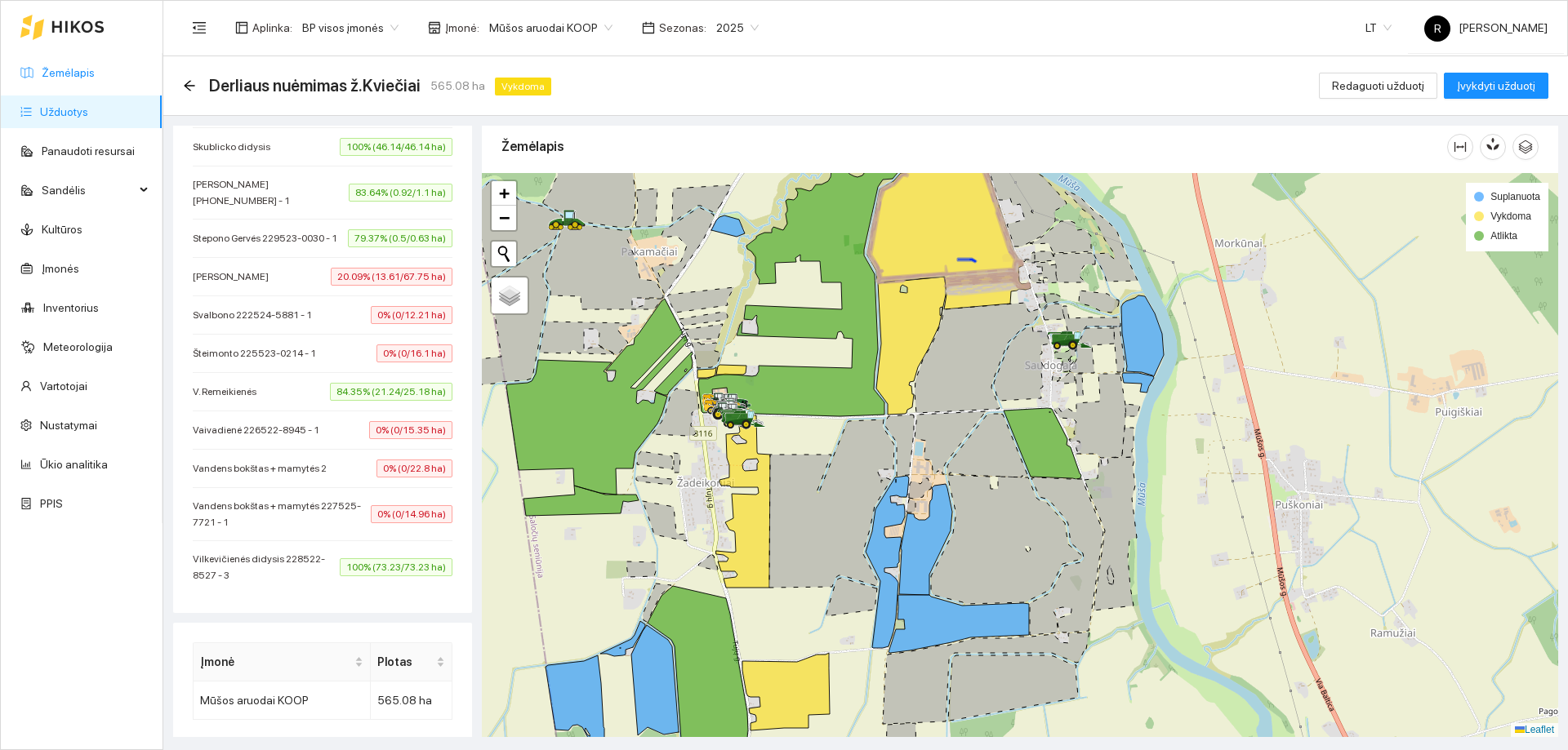
click at [74, 75] on link "Žemėlapis" at bounding box center [68, 73] width 53 height 13
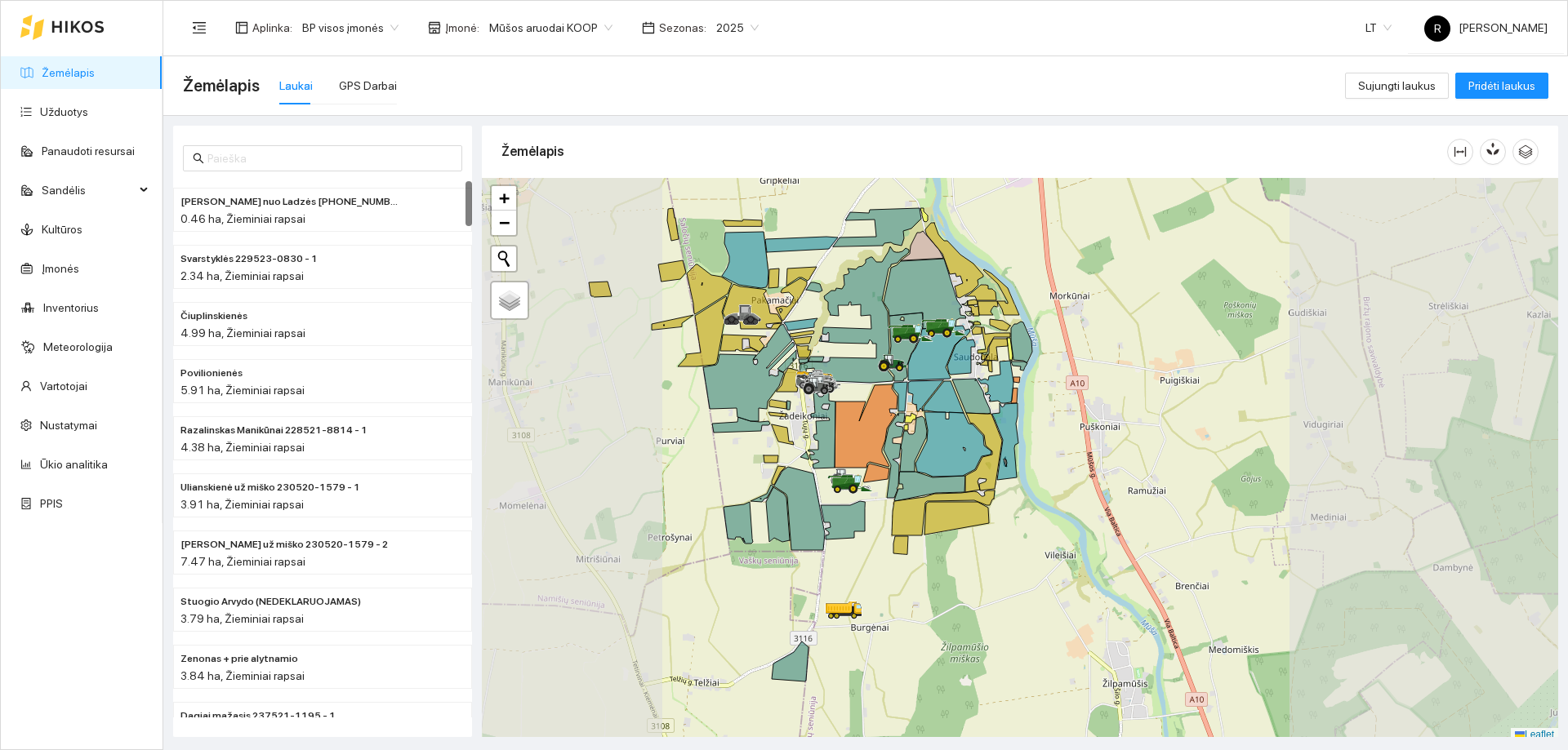
scroll to position [5, 0]
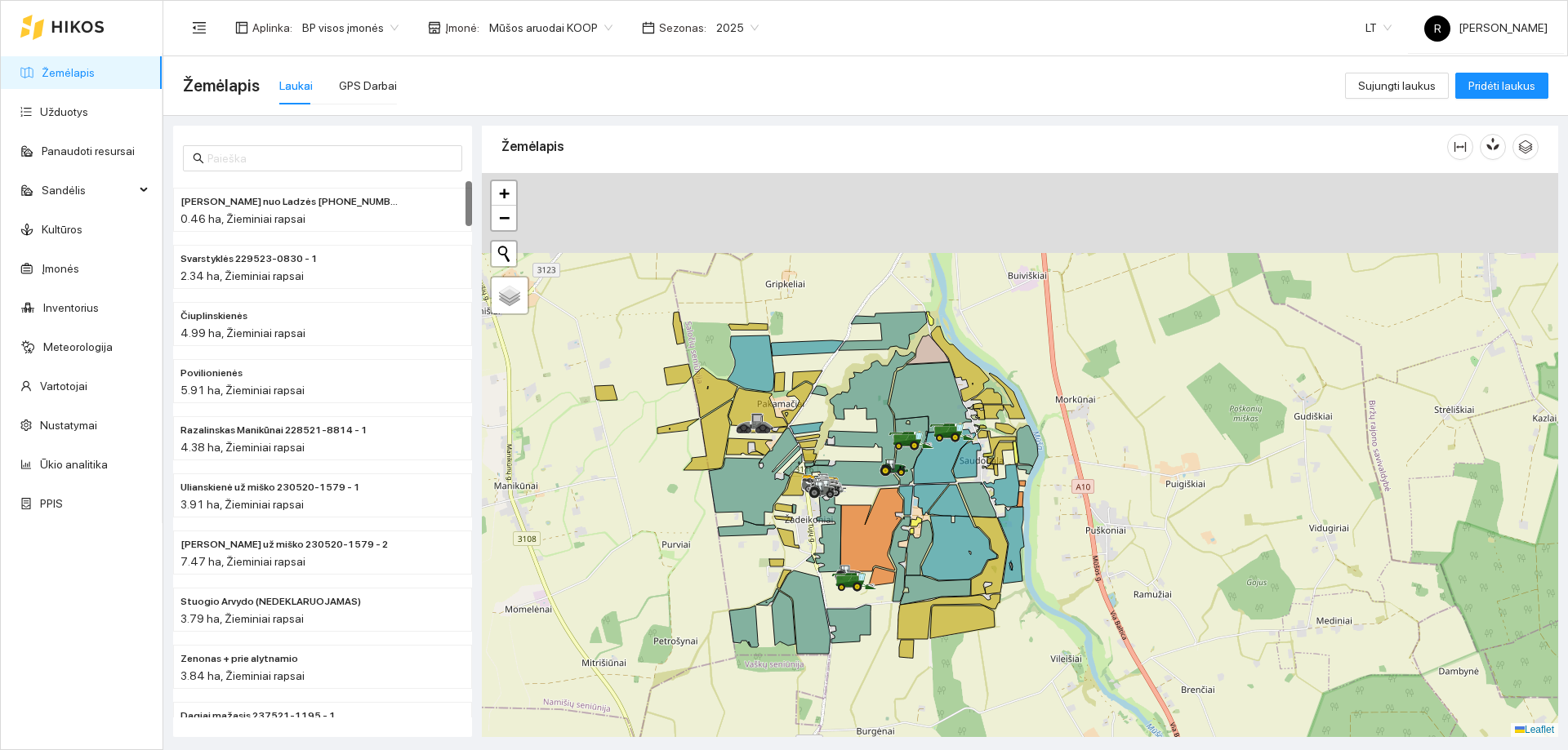
drag, startPoint x: 849, startPoint y: 396, endPoint x: 844, endPoint y: 422, distance: 26.5
click at [844, 422] on icon at bounding box center [860, 418] width 109 height 136
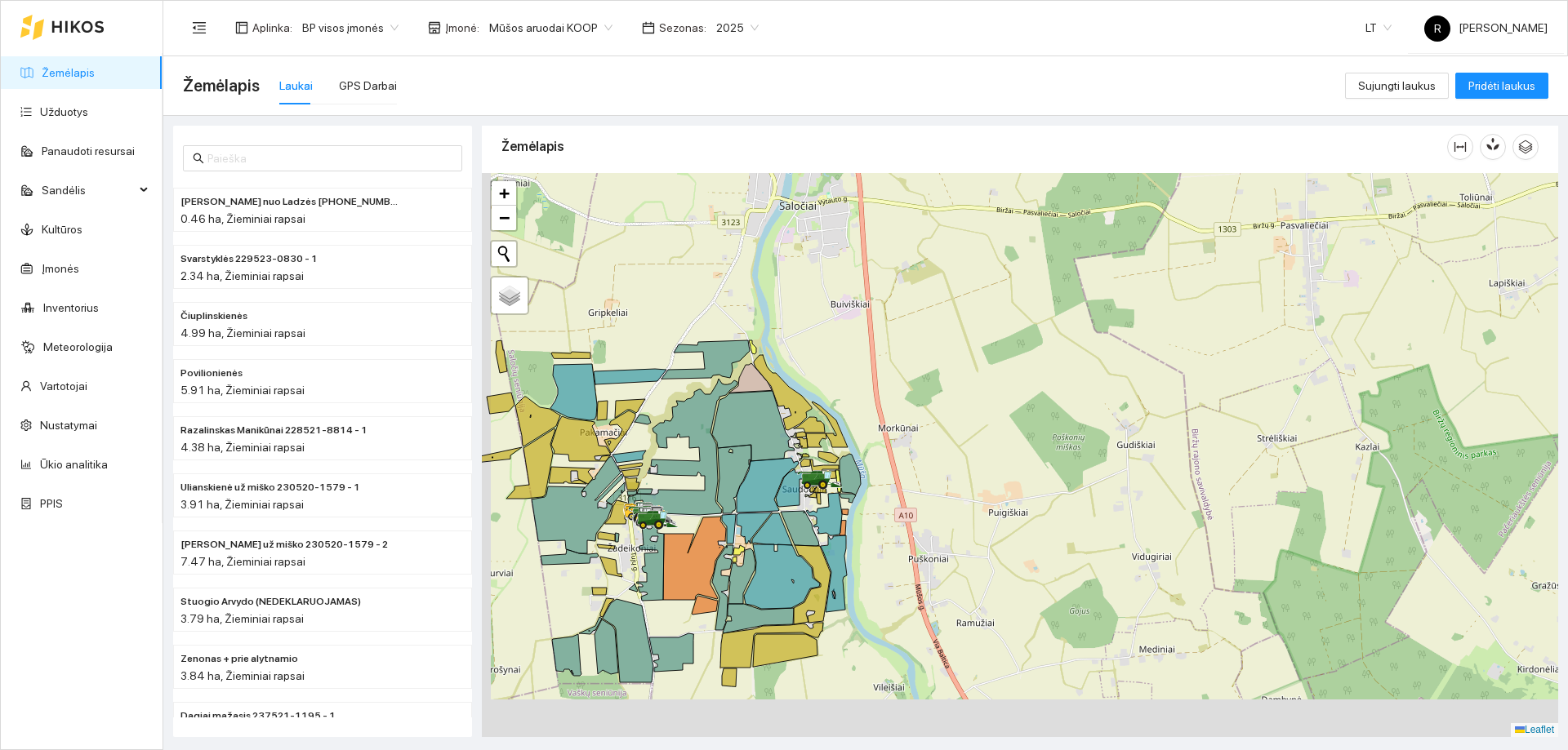
drag, startPoint x: 583, startPoint y: 511, endPoint x: 680, endPoint y: 429, distance: 127.0
click at [680, 429] on icon at bounding box center [683, 447] width 109 height 136
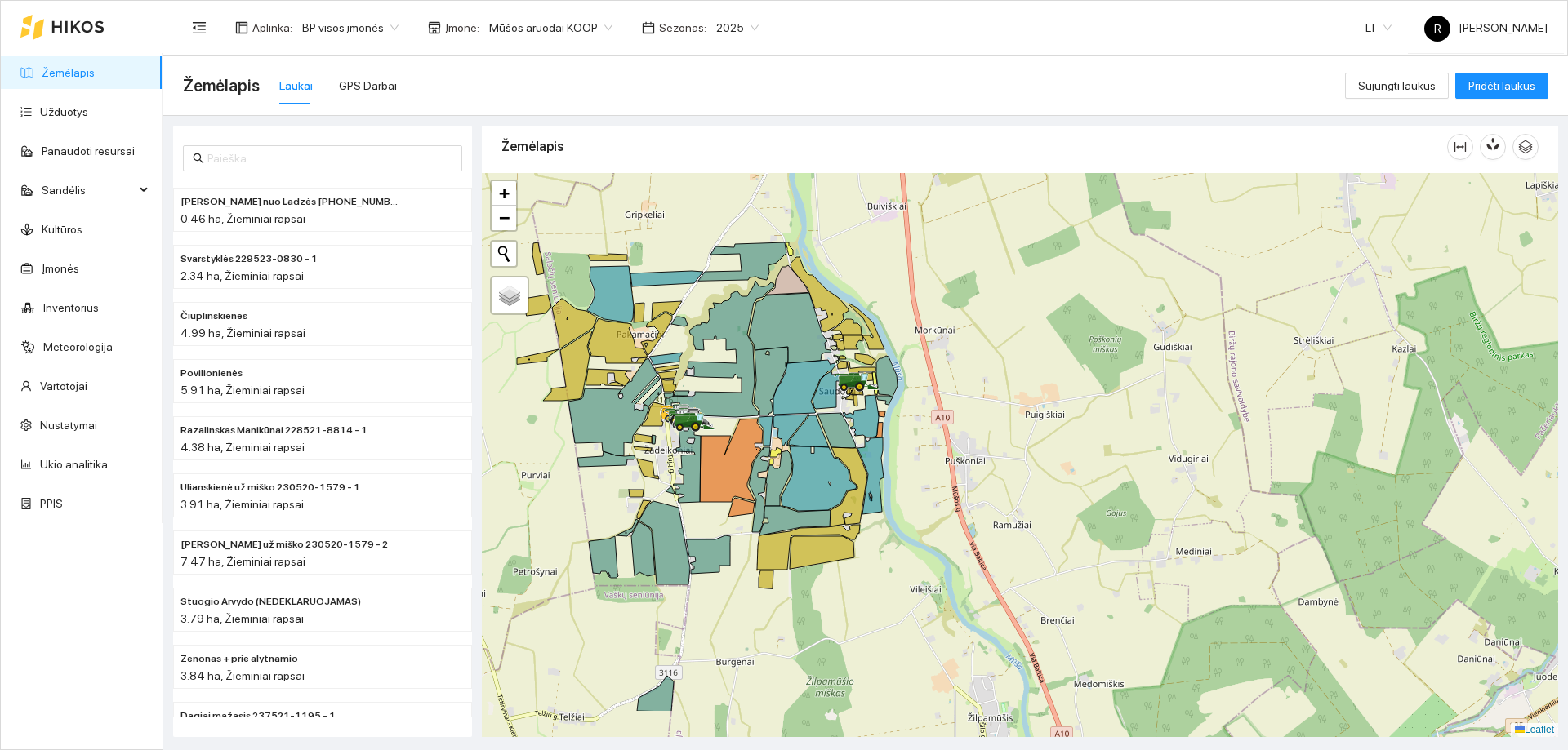
drag, startPoint x: 631, startPoint y: 470, endPoint x: 657, endPoint y: 353, distance: 119.9
click at [657, 385] on icon at bounding box center [652, 395] width 19 height 22
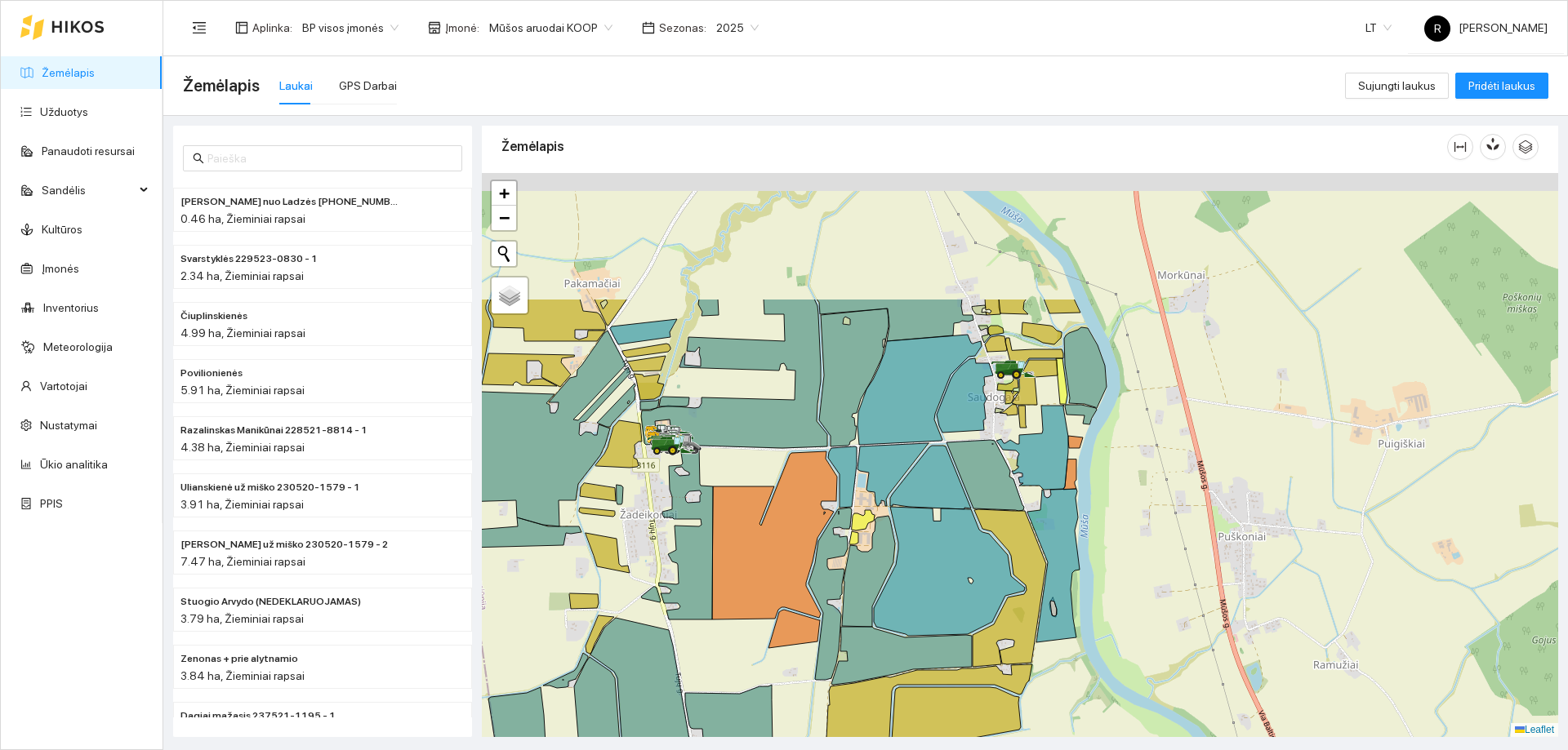
drag, startPoint x: 862, startPoint y: 352, endPoint x: 841, endPoint y: 537, distance: 186.2
click at [841, 537] on div at bounding box center [1019, 455] width 1077 height 564
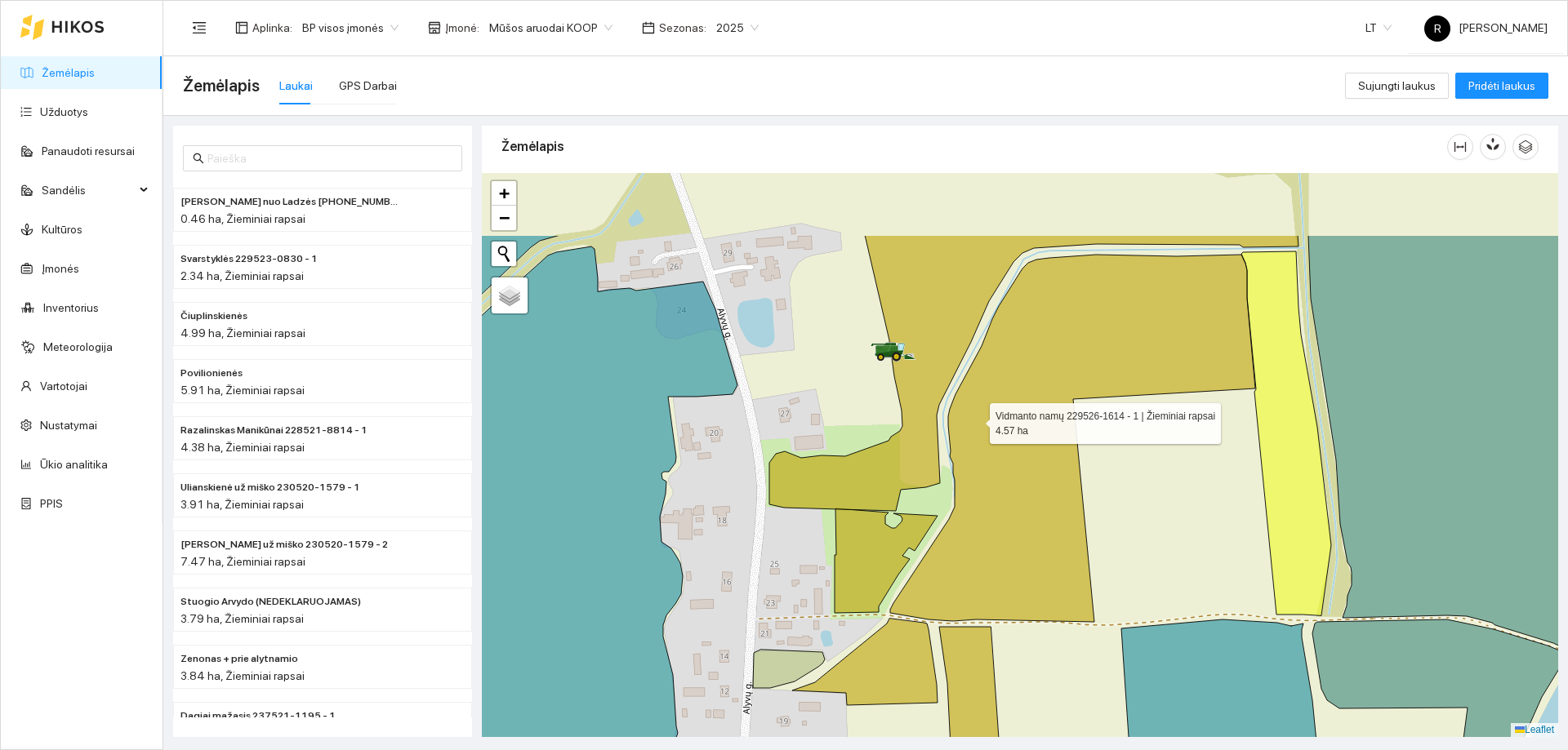
drag, startPoint x: 957, startPoint y: 386, endPoint x: 989, endPoint y: 448, distance: 69.8
click at [987, 441] on icon at bounding box center [1072, 438] width 365 height 367
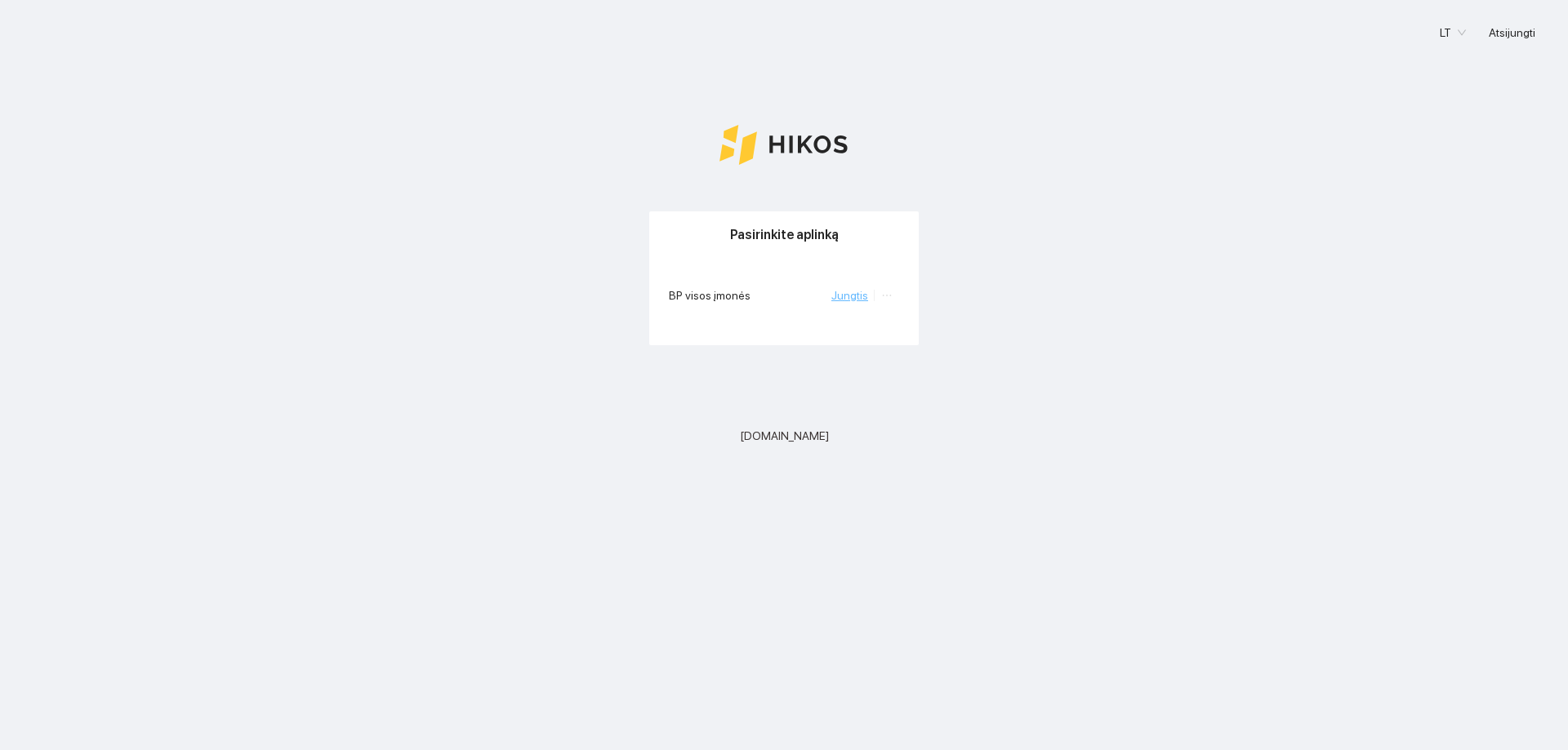
click at [849, 299] on link "Jungtis" at bounding box center [850, 295] width 36 height 13
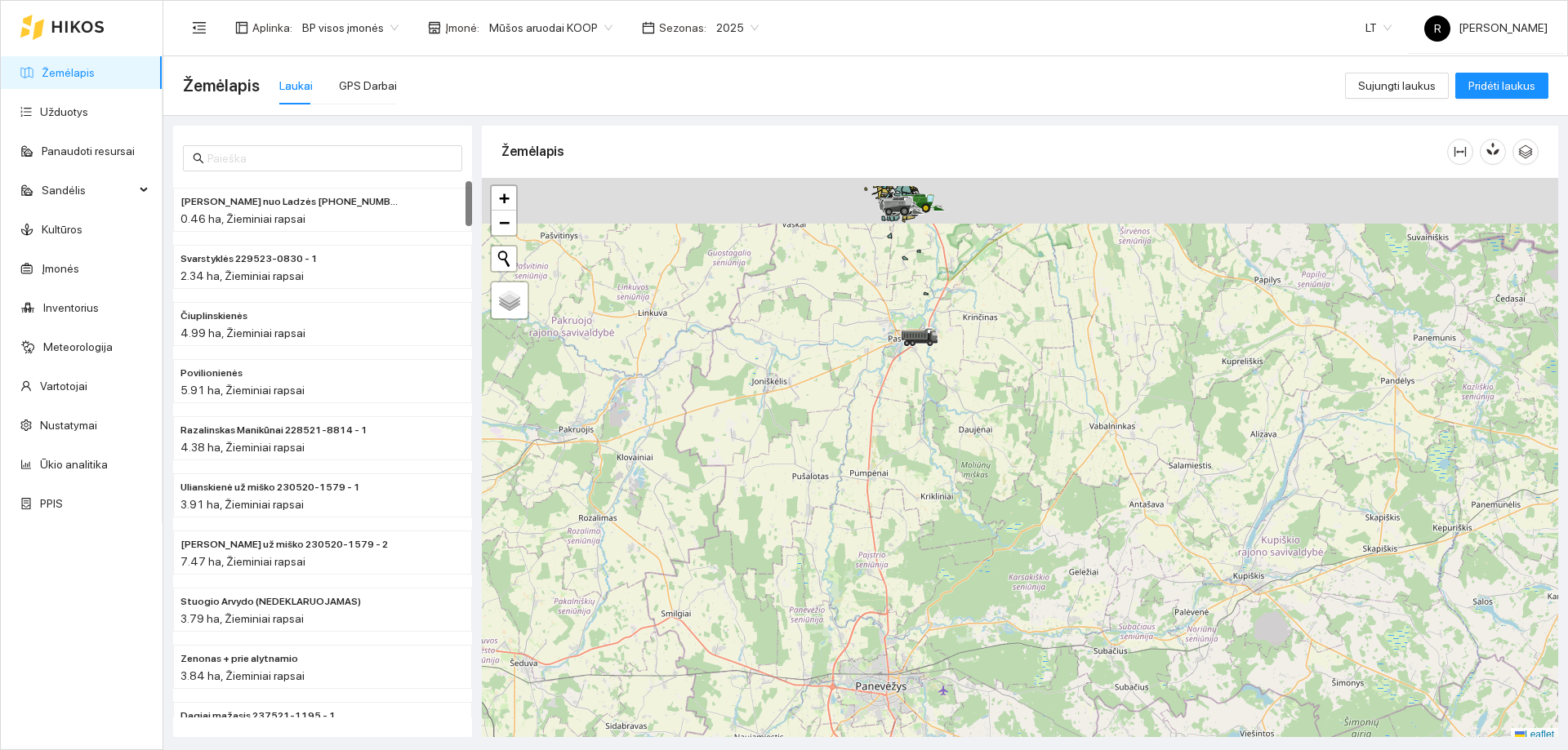
scroll to position [5, 0]
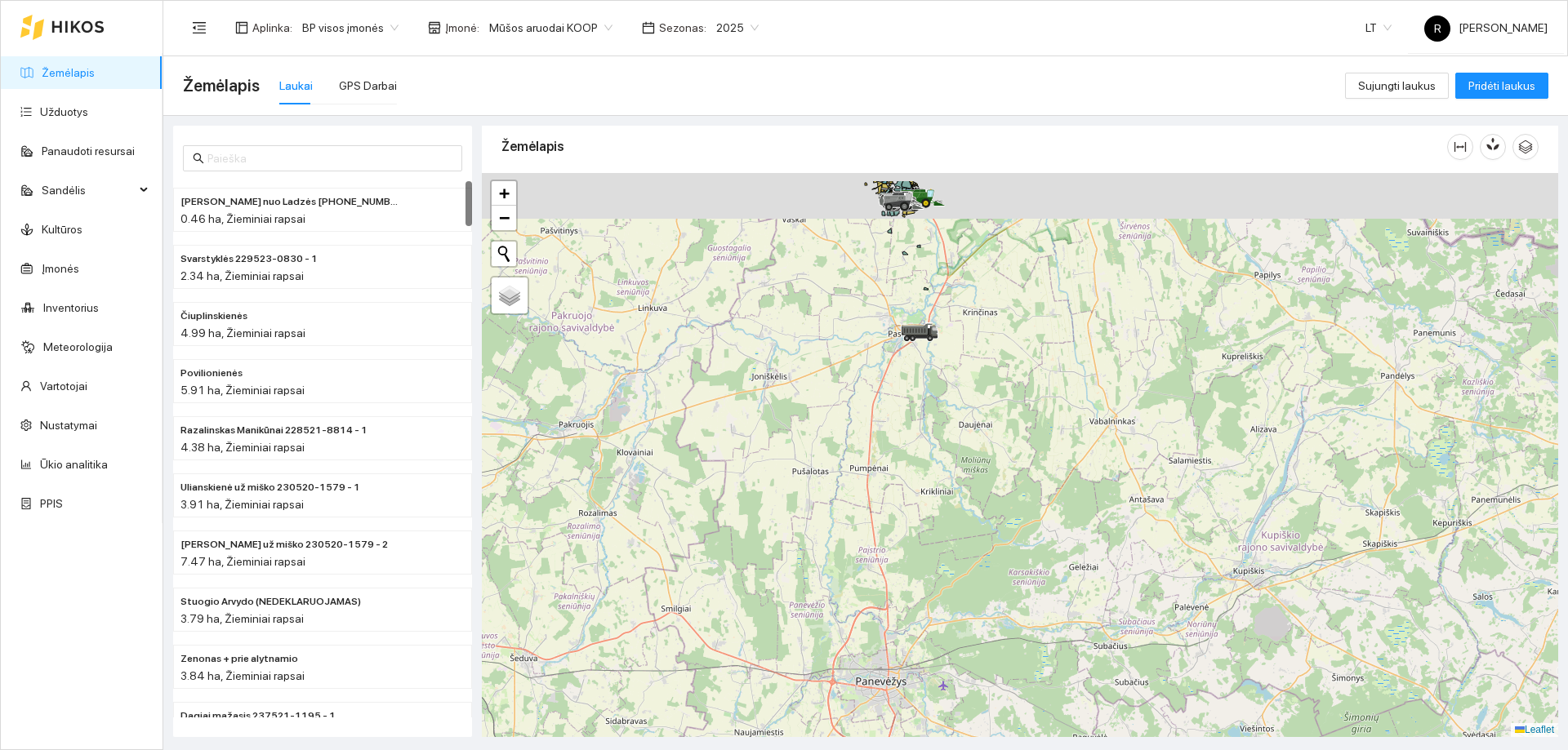
drag, startPoint x: 929, startPoint y: 318, endPoint x: 971, endPoint y: 478, distance: 165.4
click at [971, 478] on div at bounding box center [1019, 455] width 1077 height 564
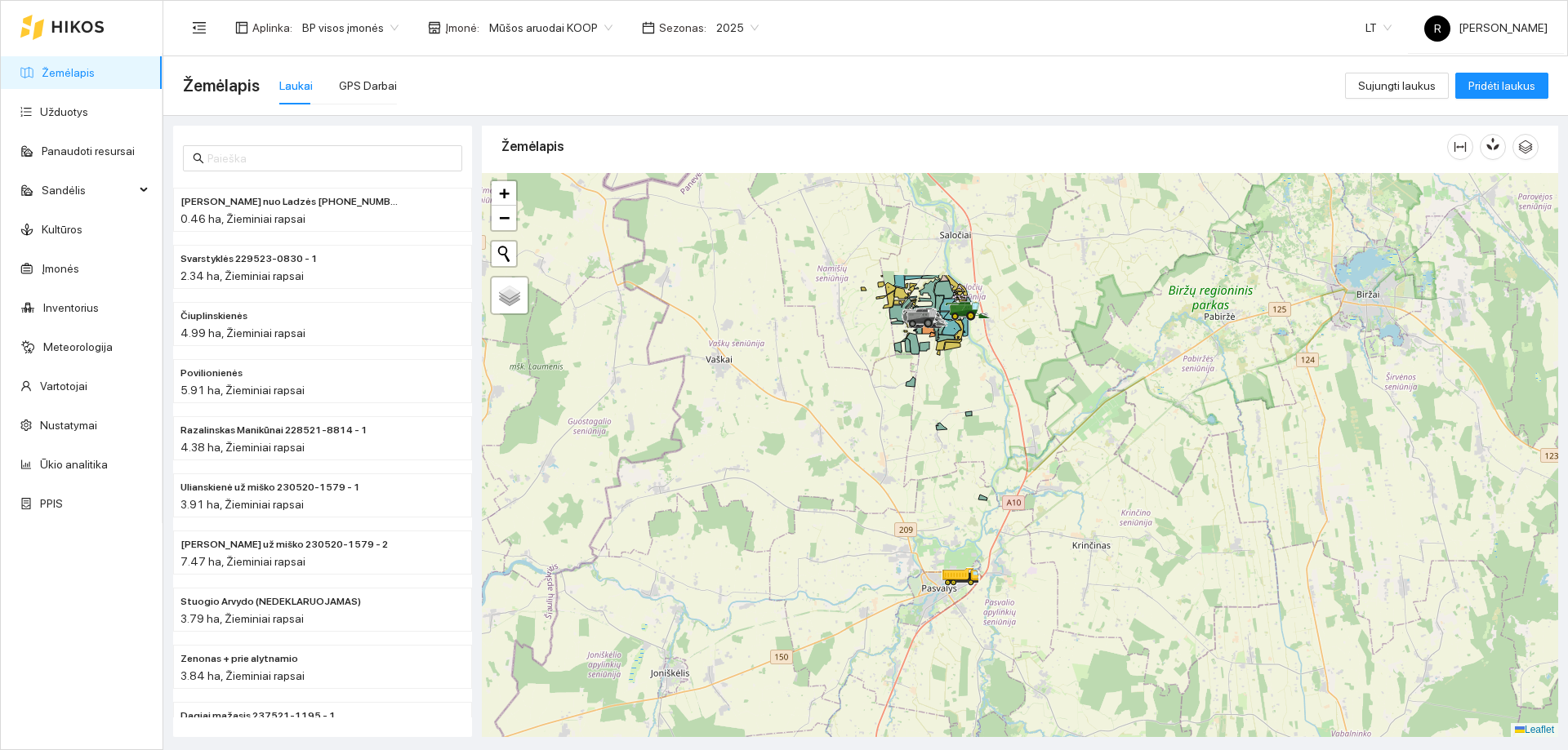
drag, startPoint x: 912, startPoint y: 288, endPoint x: 947, endPoint y: 469, distance: 184.4
click at [947, 469] on div at bounding box center [1019, 455] width 1077 height 564
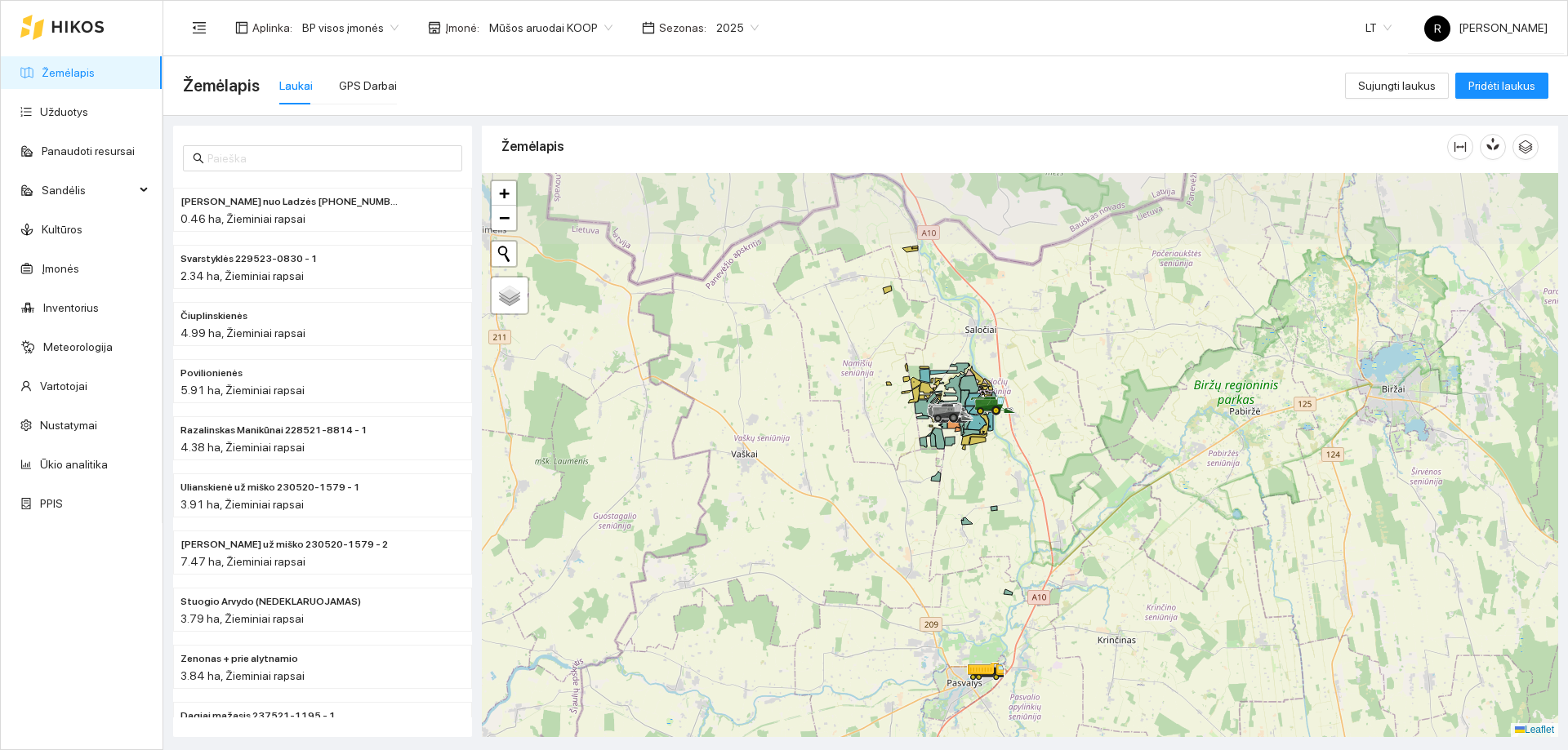
drag, startPoint x: 935, startPoint y: 407, endPoint x: 954, endPoint y: 479, distance: 74.5
click at [954, 479] on div at bounding box center [1019, 455] width 1077 height 564
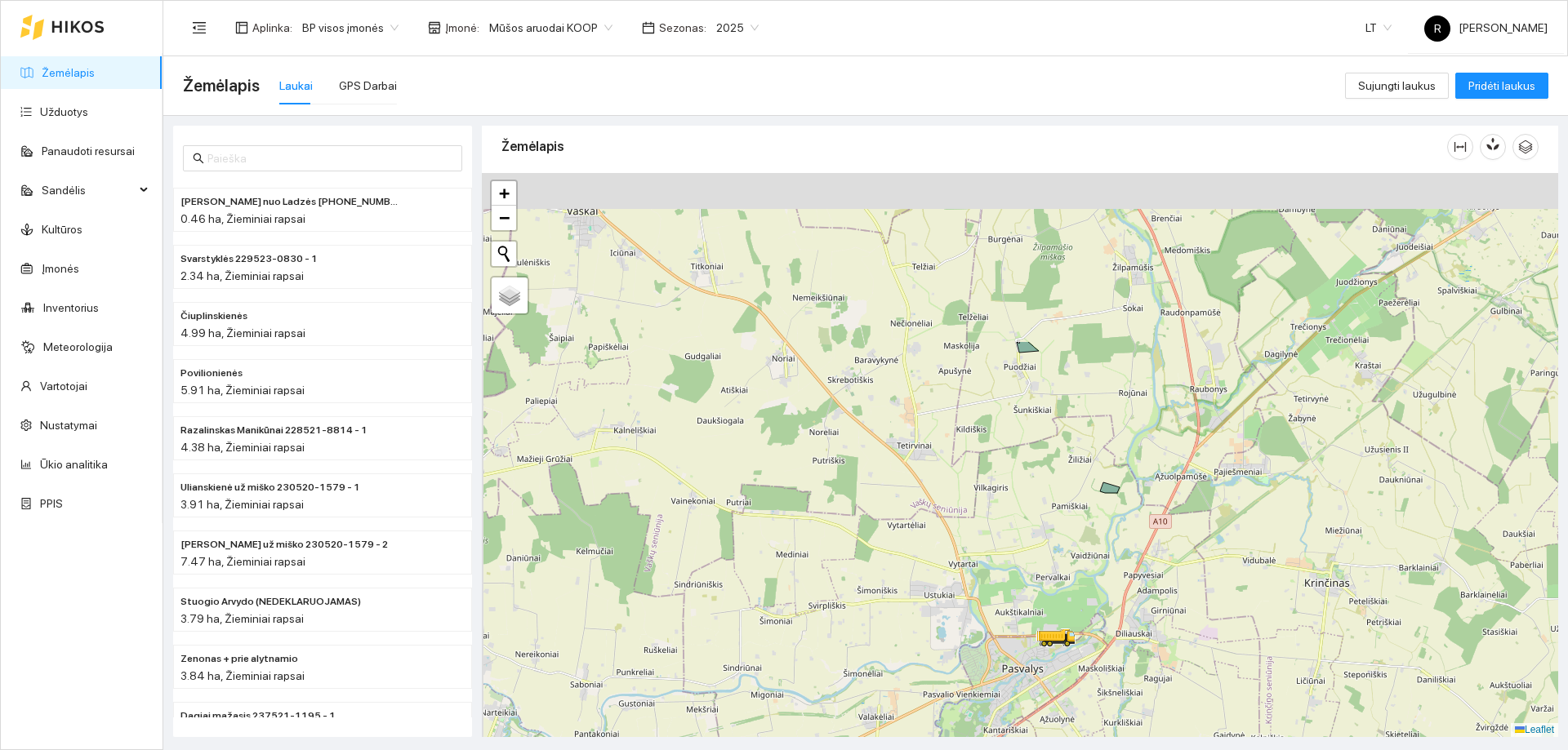
drag, startPoint x: 866, startPoint y: 305, endPoint x: 991, endPoint y: 635, distance: 352.9
click at [991, 644] on div at bounding box center [1019, 455] width 1077 height 564
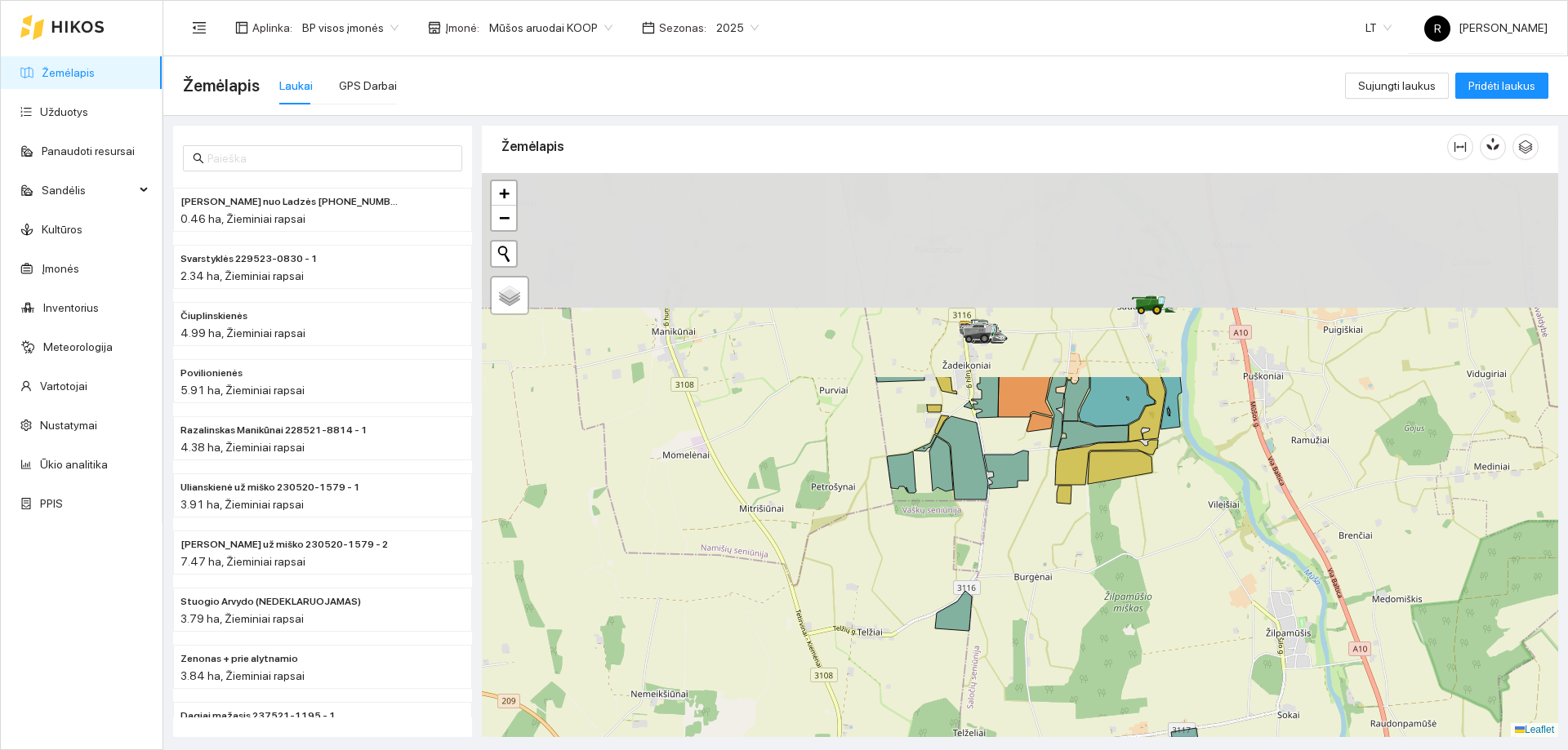
drag, startPoint x: 1045, startPoint y: 302, endPoint x: 1081, endPoint y: 562, distance: 262.5
click at [1081, 562] on div at bounding box center [1019, 455] width 1077 height 564
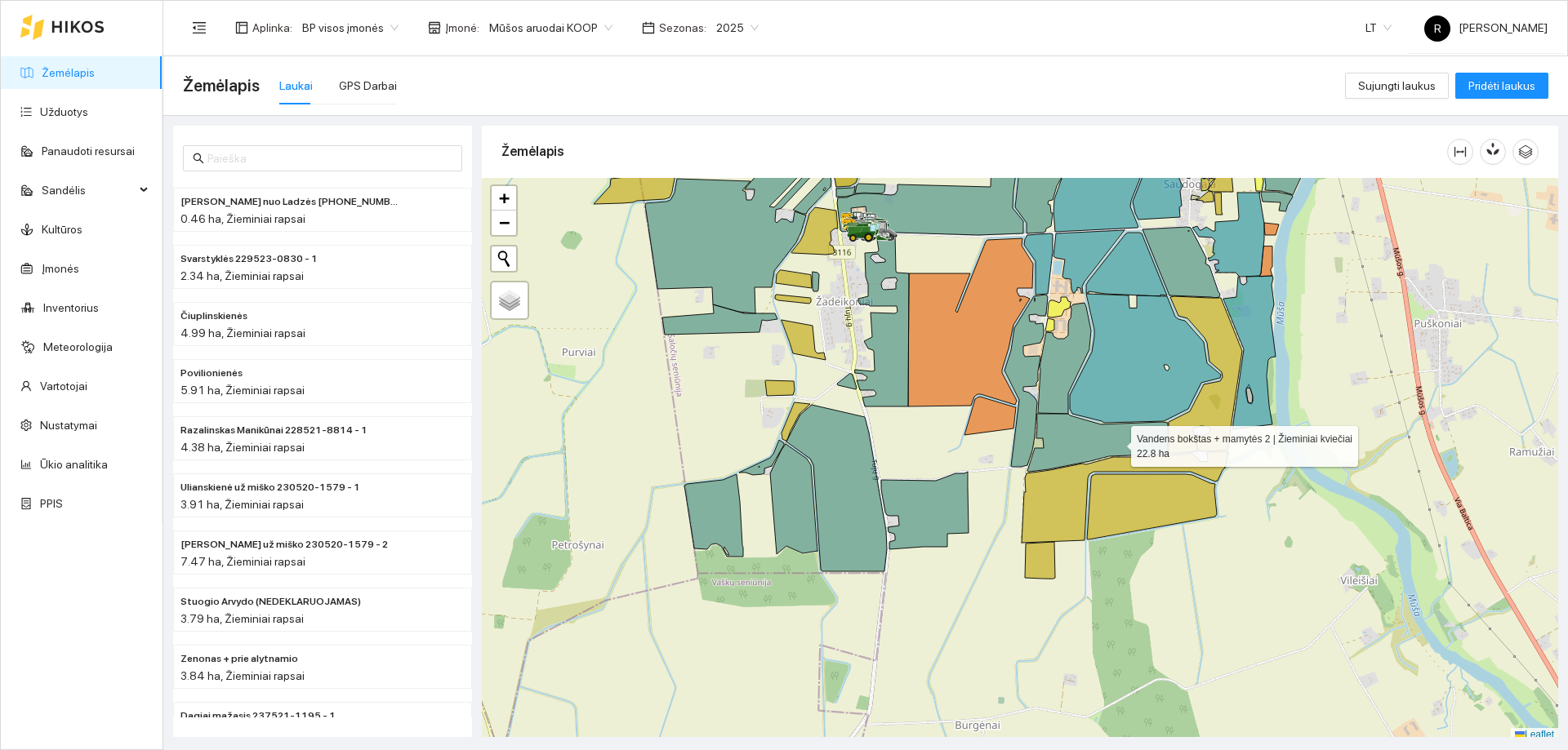
scroll to position [5, 0]
